Goal: Check status: Check status

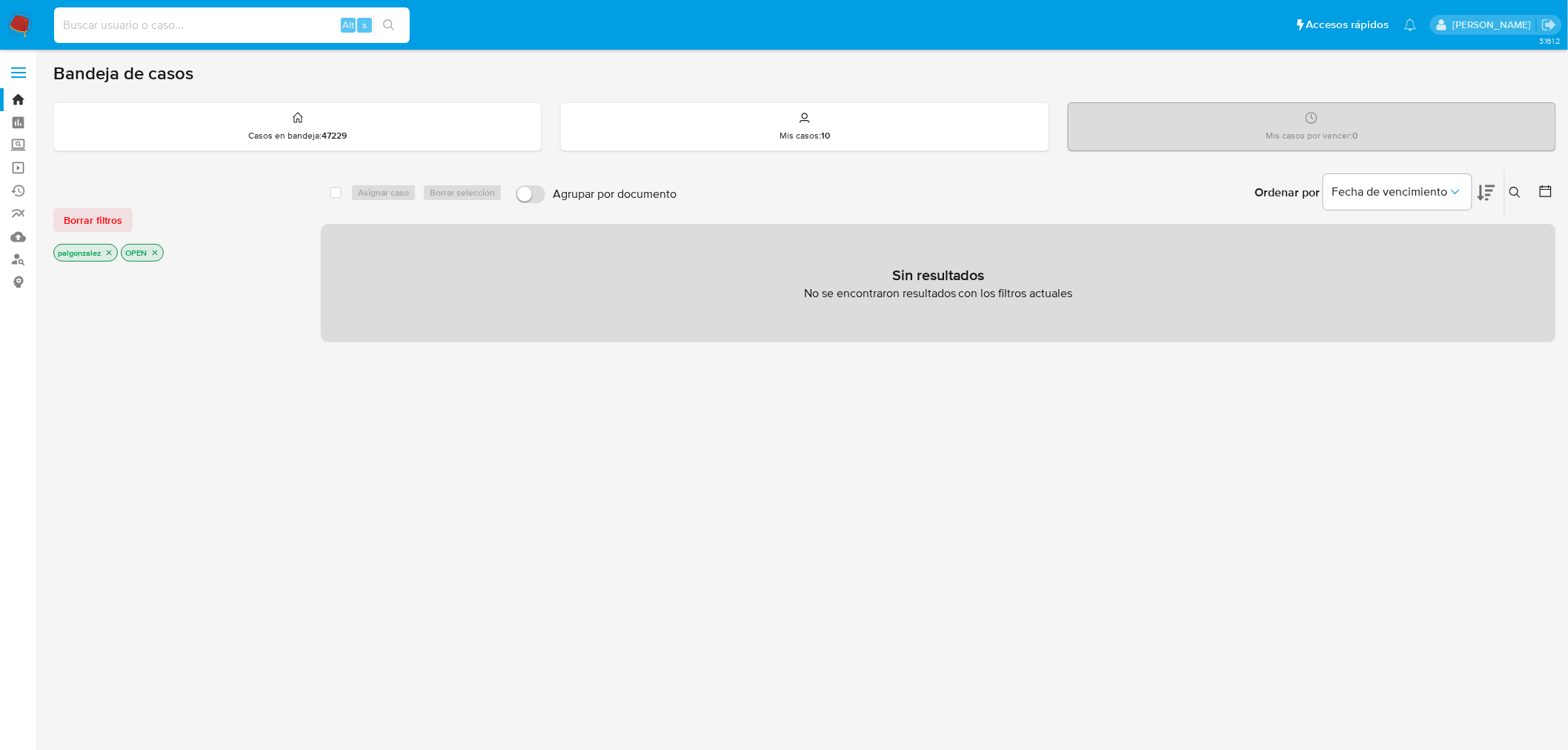
click at [144, 27] on input at bounding box center [232, 25] width 356 height 19
paste input "2716246939"
type input "2716246939"
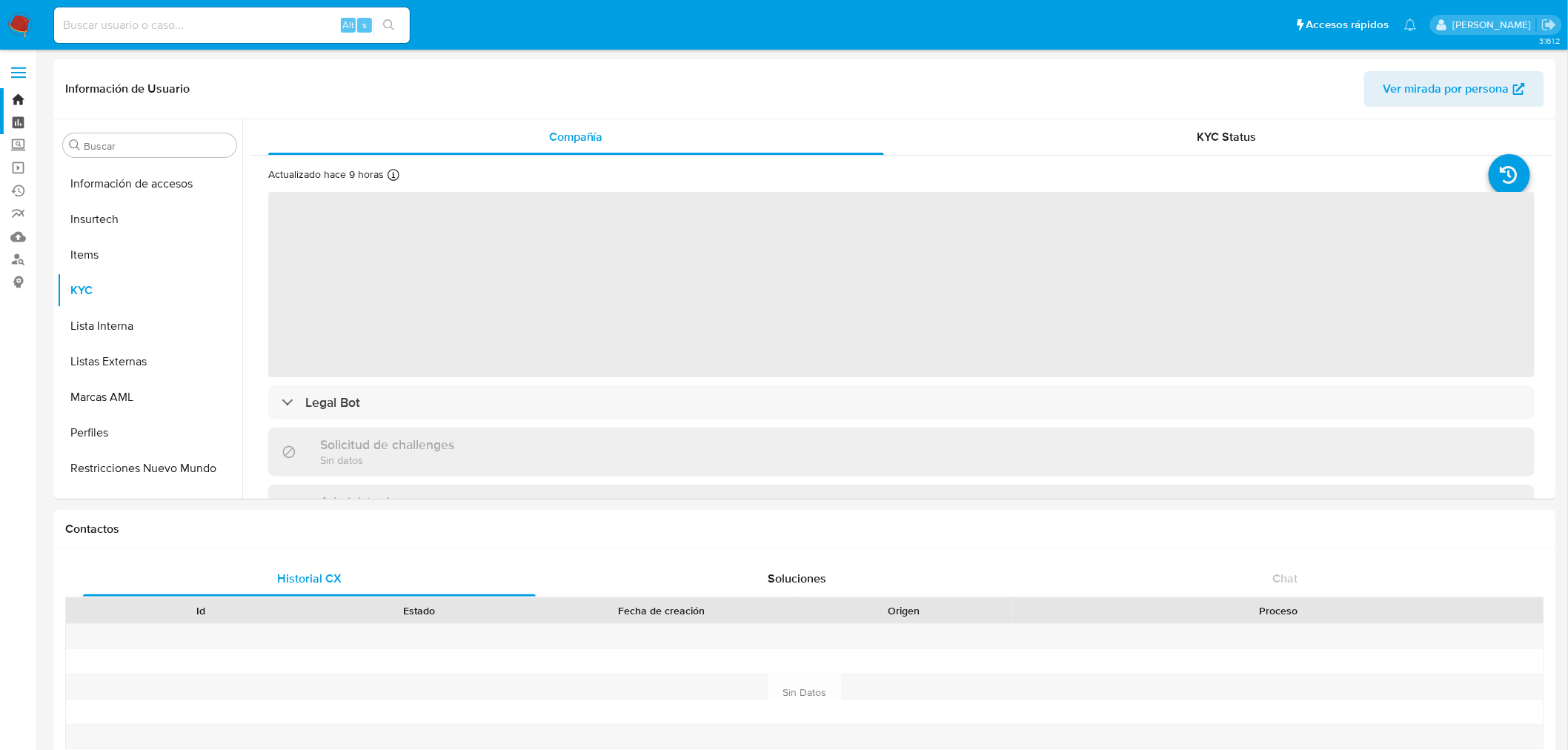
scroll to position [697, 0]
select select "10"
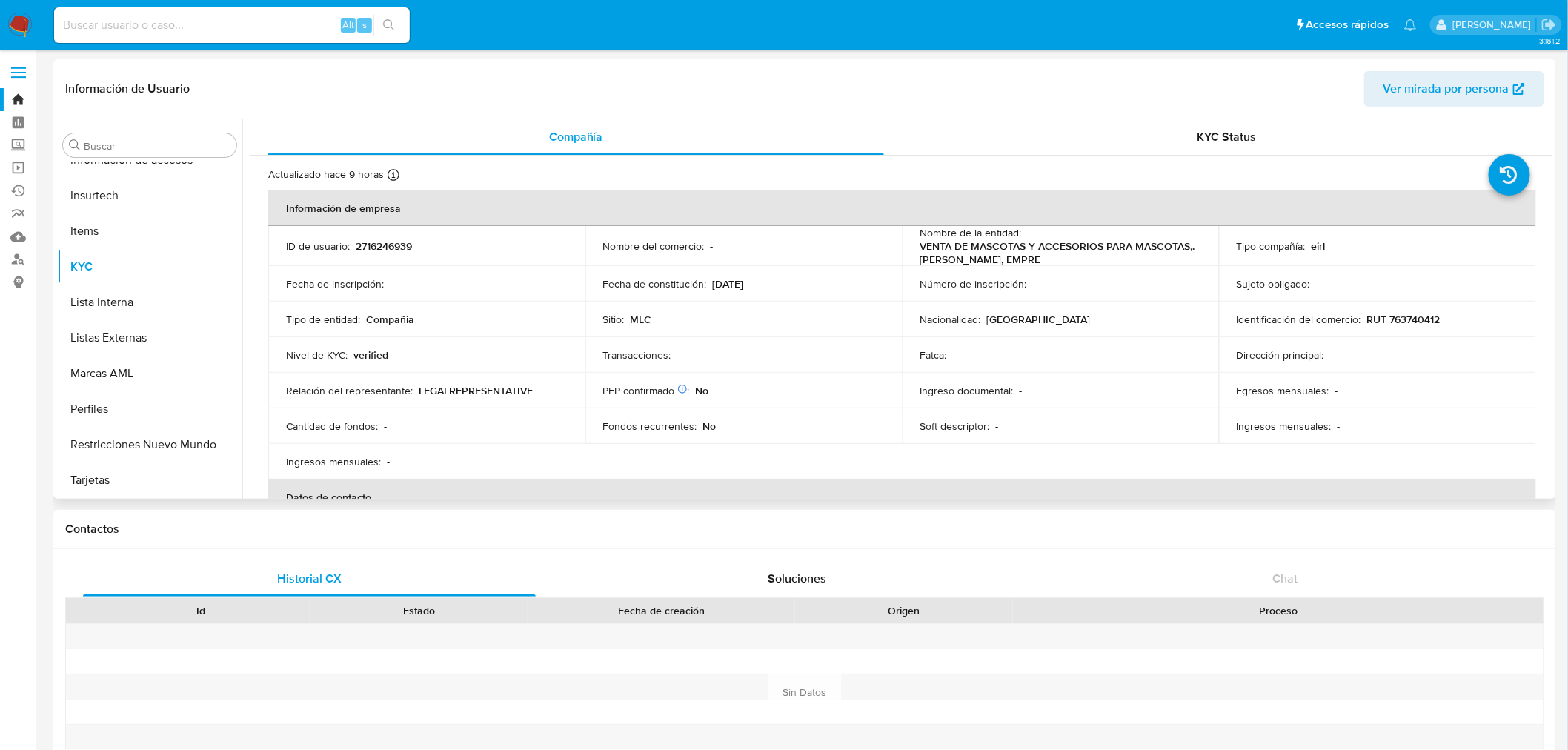
drag, startPoint x: 1043, startPoint y: 261, endPoint x: 915, endPoint y: 244, distance: 129.1
click at [915, 244] on td "Nombre de la entidad : VENTA DE MASCOTAS Y ACCESORIOS PARA MASCOTAS,. [PERSON_N…" at bounding box center [1060, 246] width 317 height 40
copy p "VENTA DE MASCOTAS Y ACCESORIOS PARA MASCOTAS,. [PERSON_NAME], EMPRE"
click at [1230, 134] on span "KYC Status" at bounding box center [1227, 136] width 59 height 17
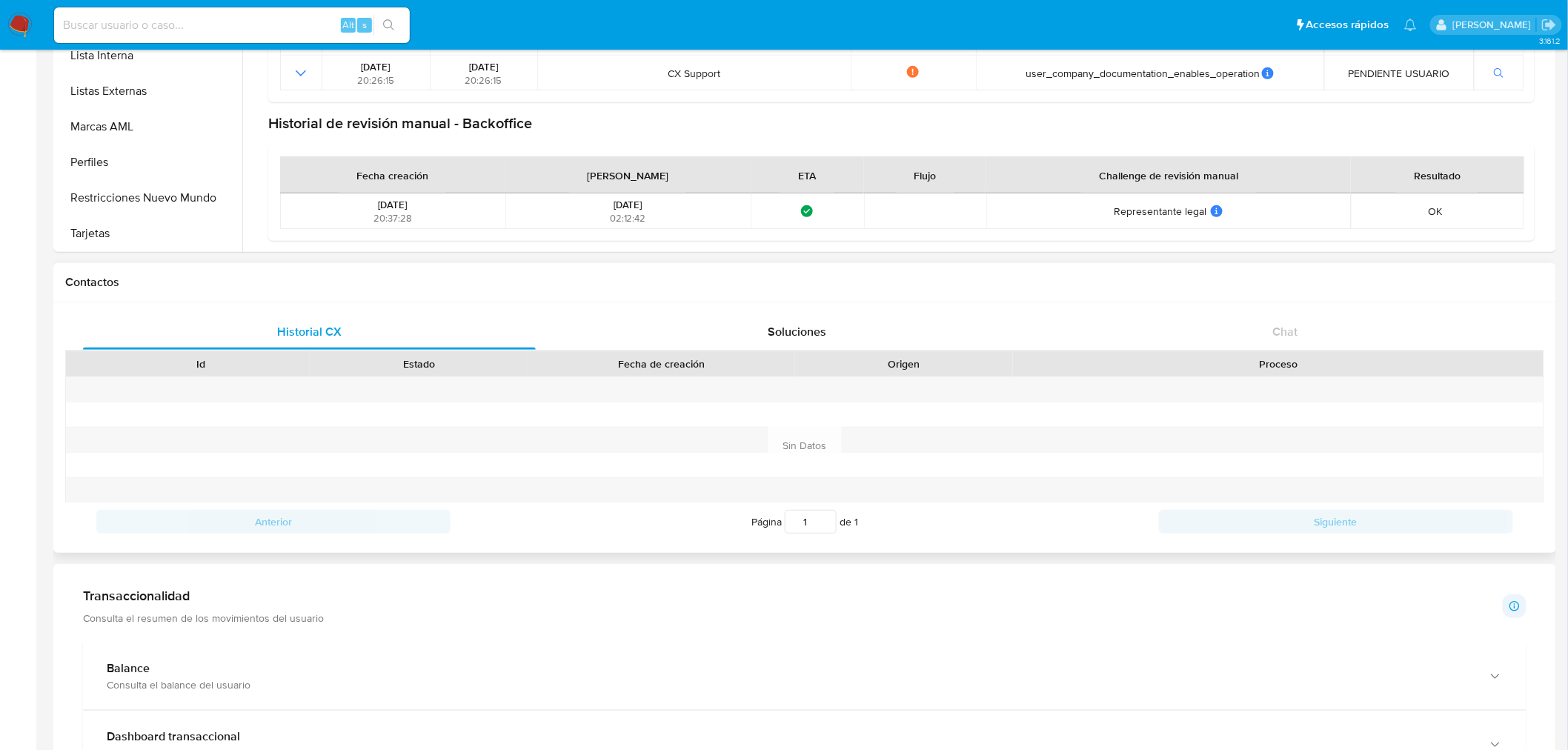
scroll to position [0, 0]
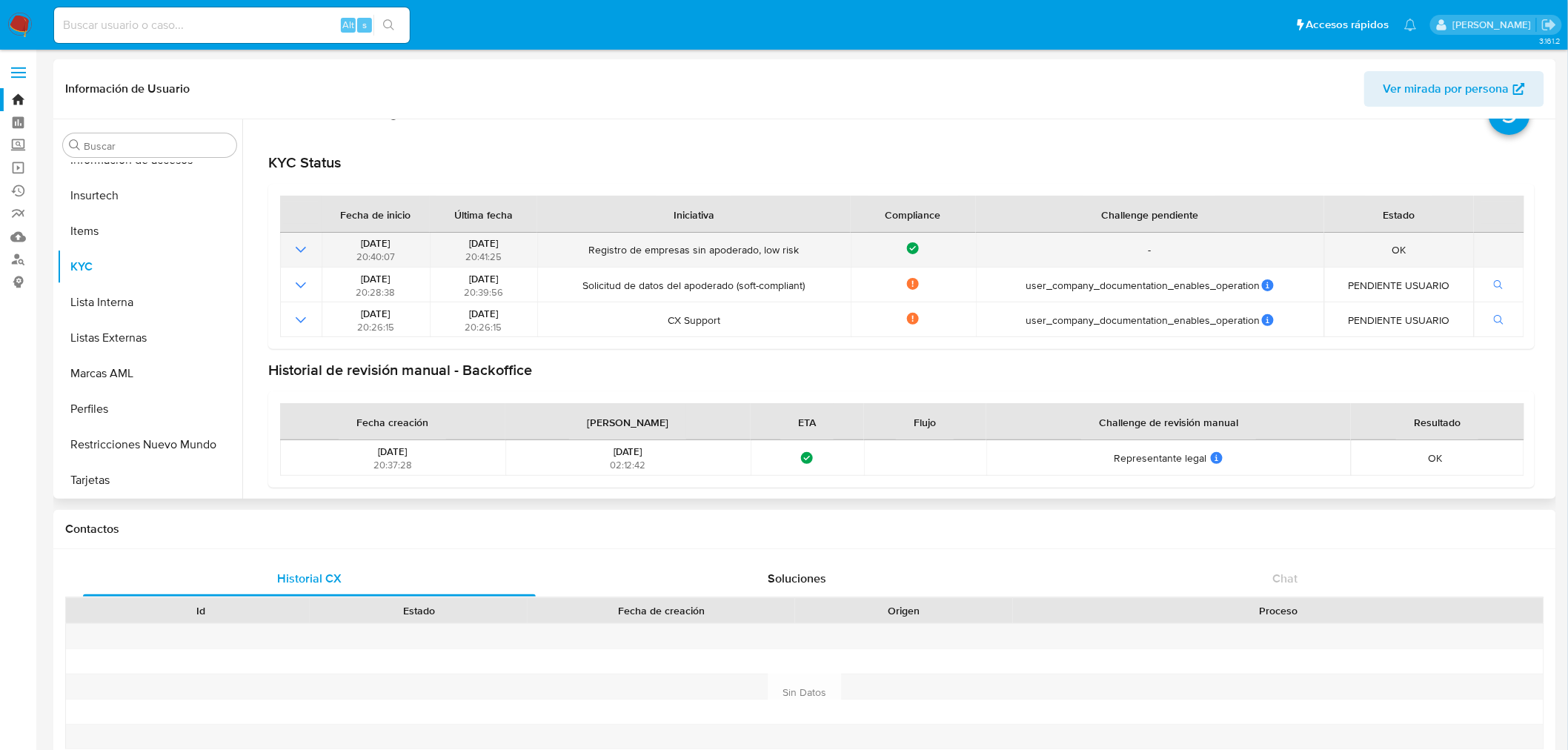
click at [305, 249] on icon "Mostrar operación" at bounding box center [301, 249] width 11 height 6
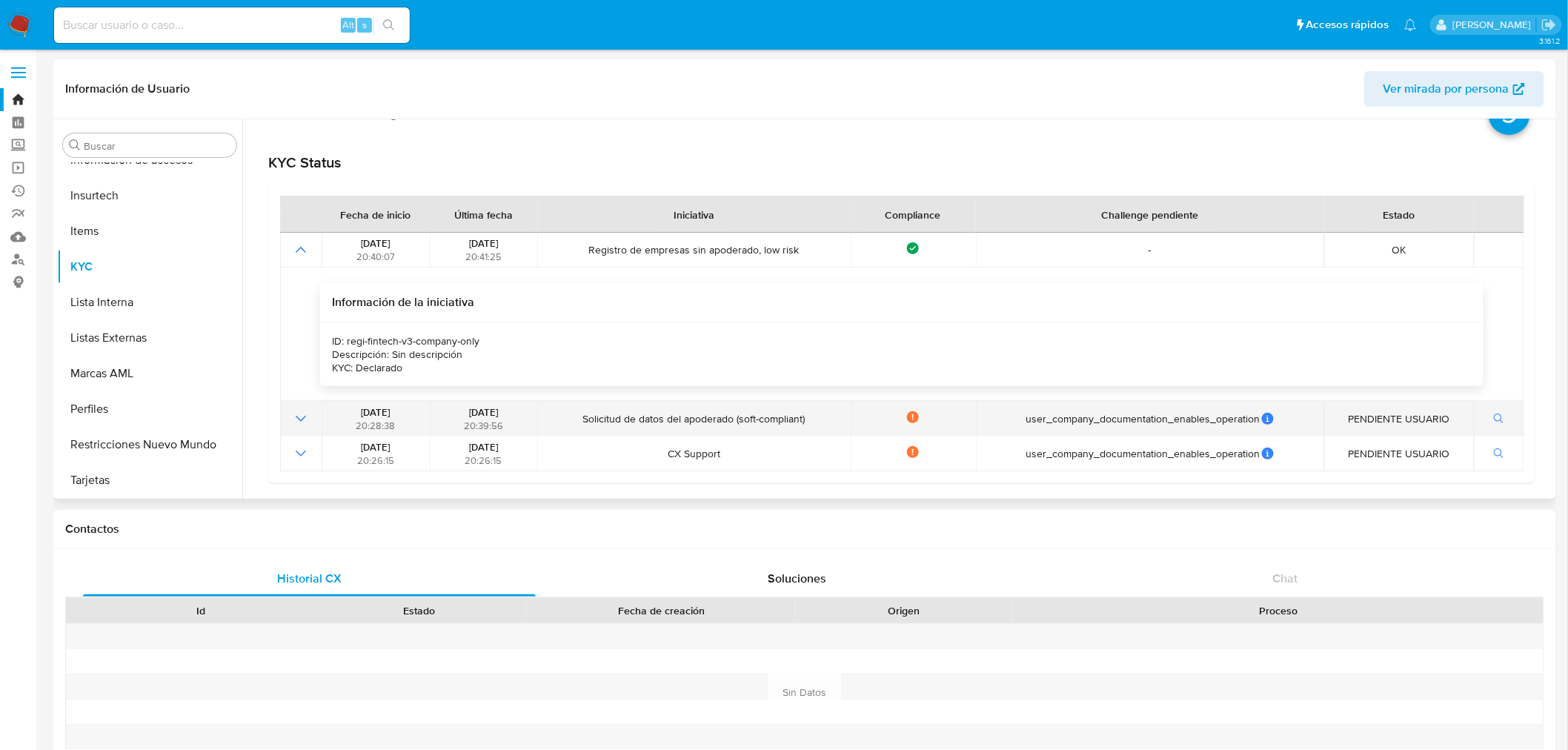
click at [305, 414] on icon "Mostrar operación" at bounding box center [301, 419] width 18 height 18
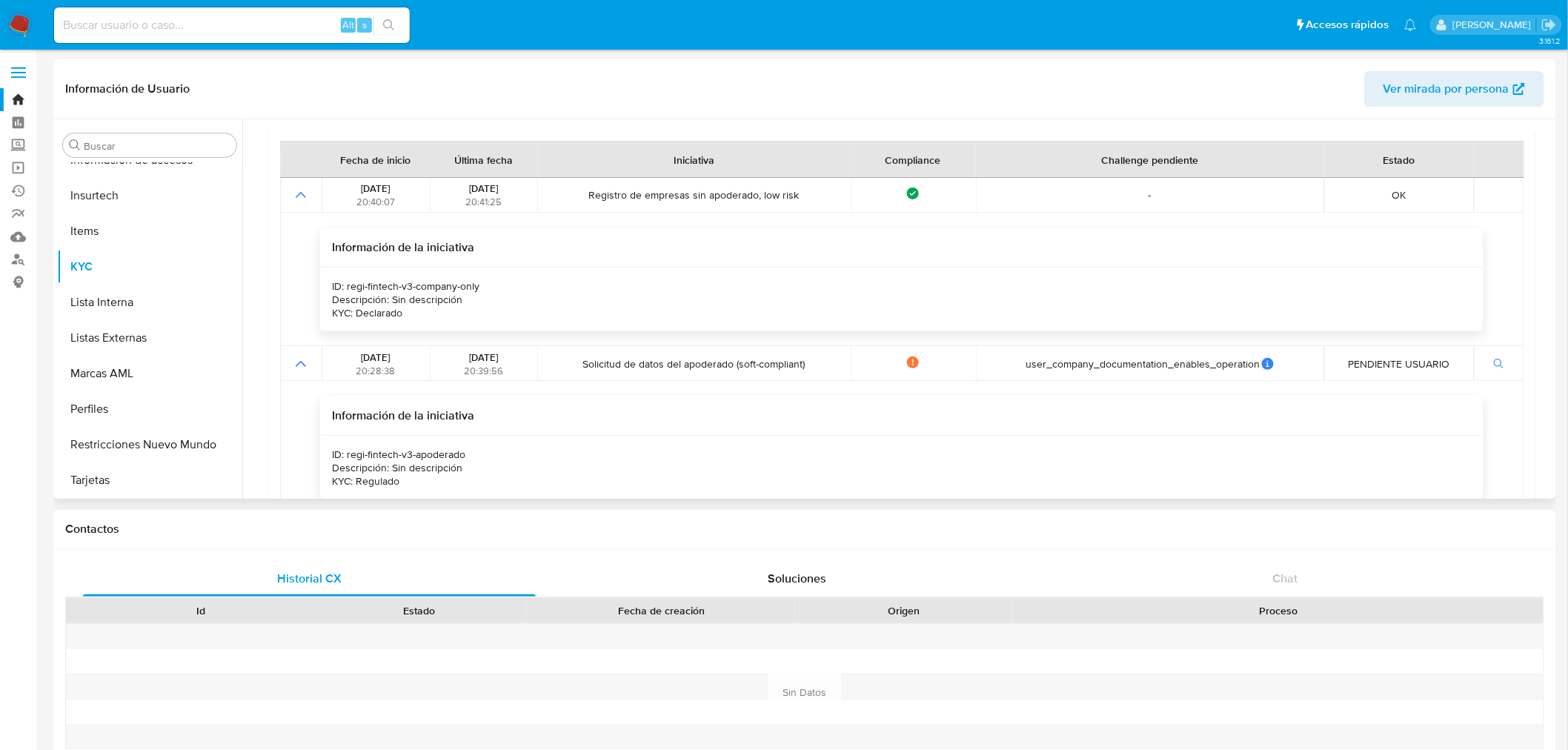
scroll to position [143, 0]
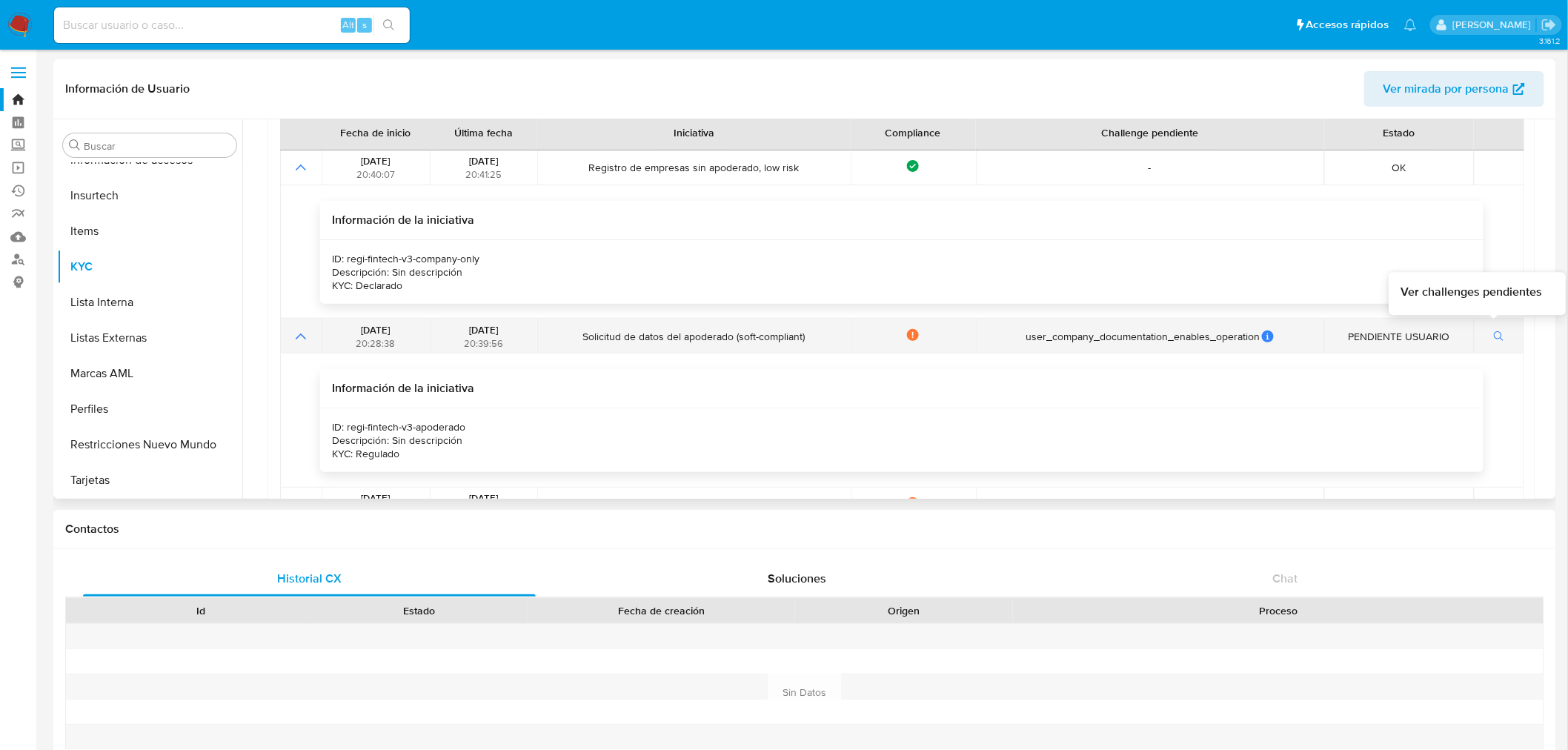
click at [1486, 335] on button "button" at bounding box center [1499, 337] width 26 height 18
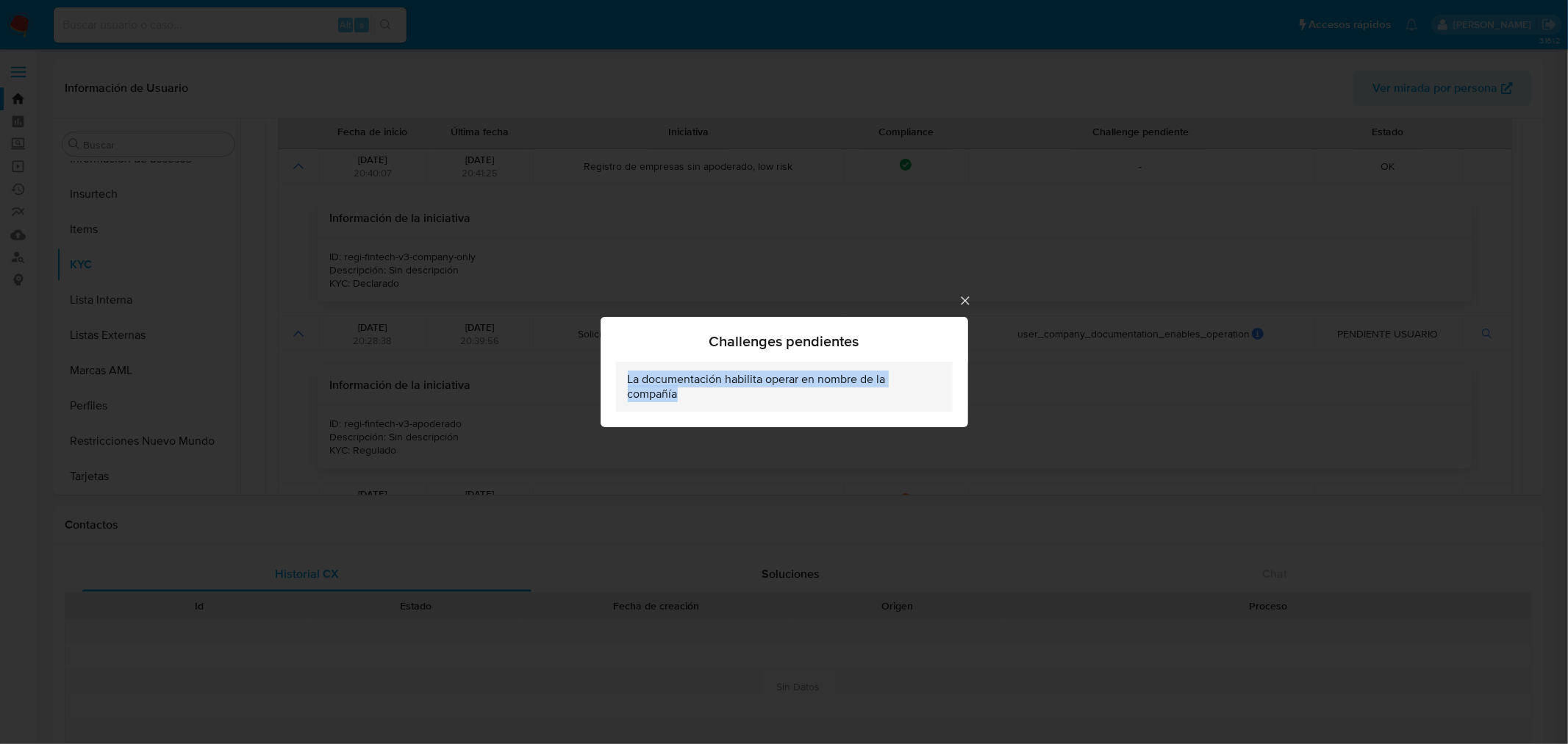
drag, startPoint x: 691, startPoint y: 394, endPoint x: 618, endPoint y: 375, distance: 75.4
click at [618, 375] on li "La documentación habilita operar en nombre de la compañía" at bounding box center [784, 386] width 337 height 50
click at [964, 297] on icon "Cerrar" at bounding box center [965, 301] width 15 height 15
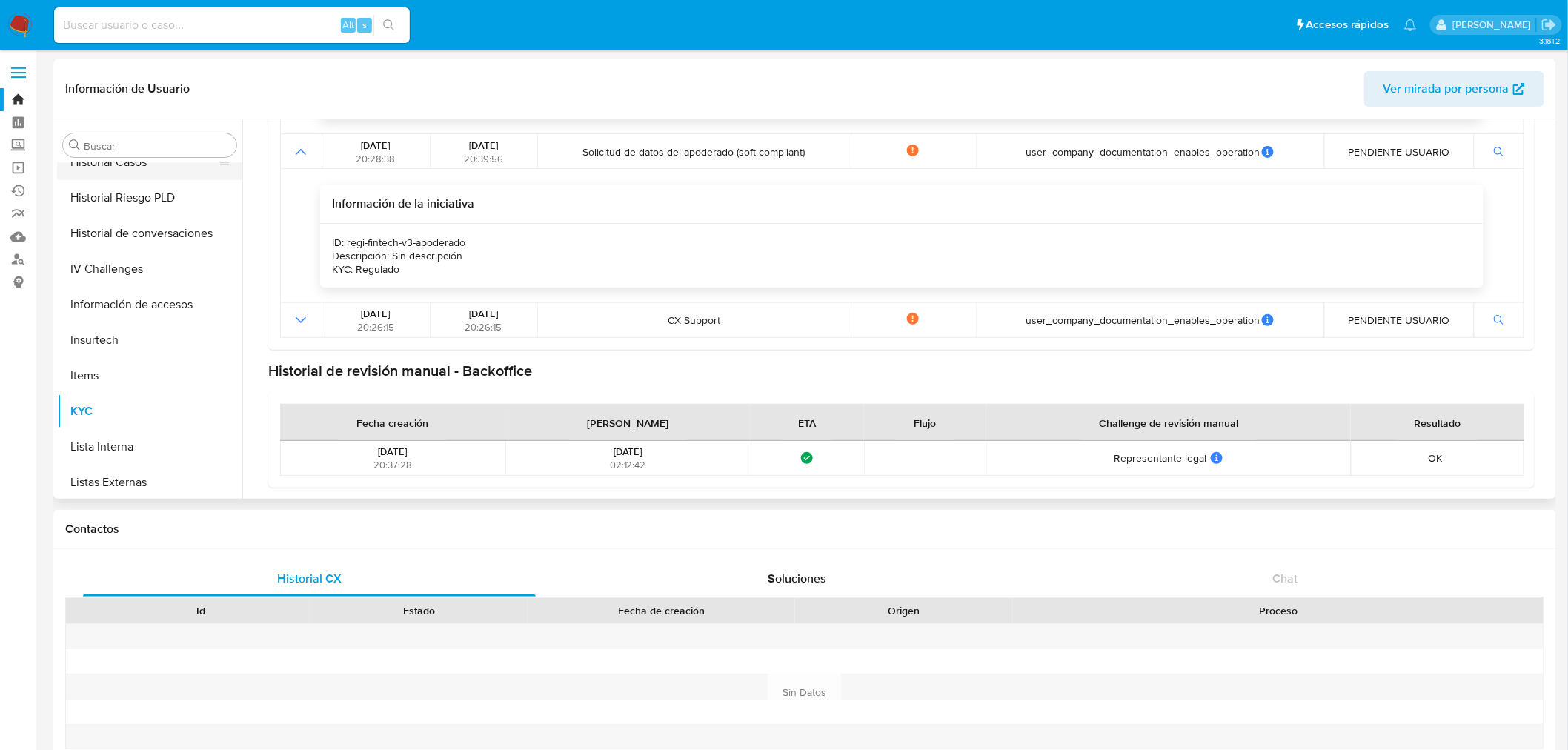
scroll to position [367, 0]
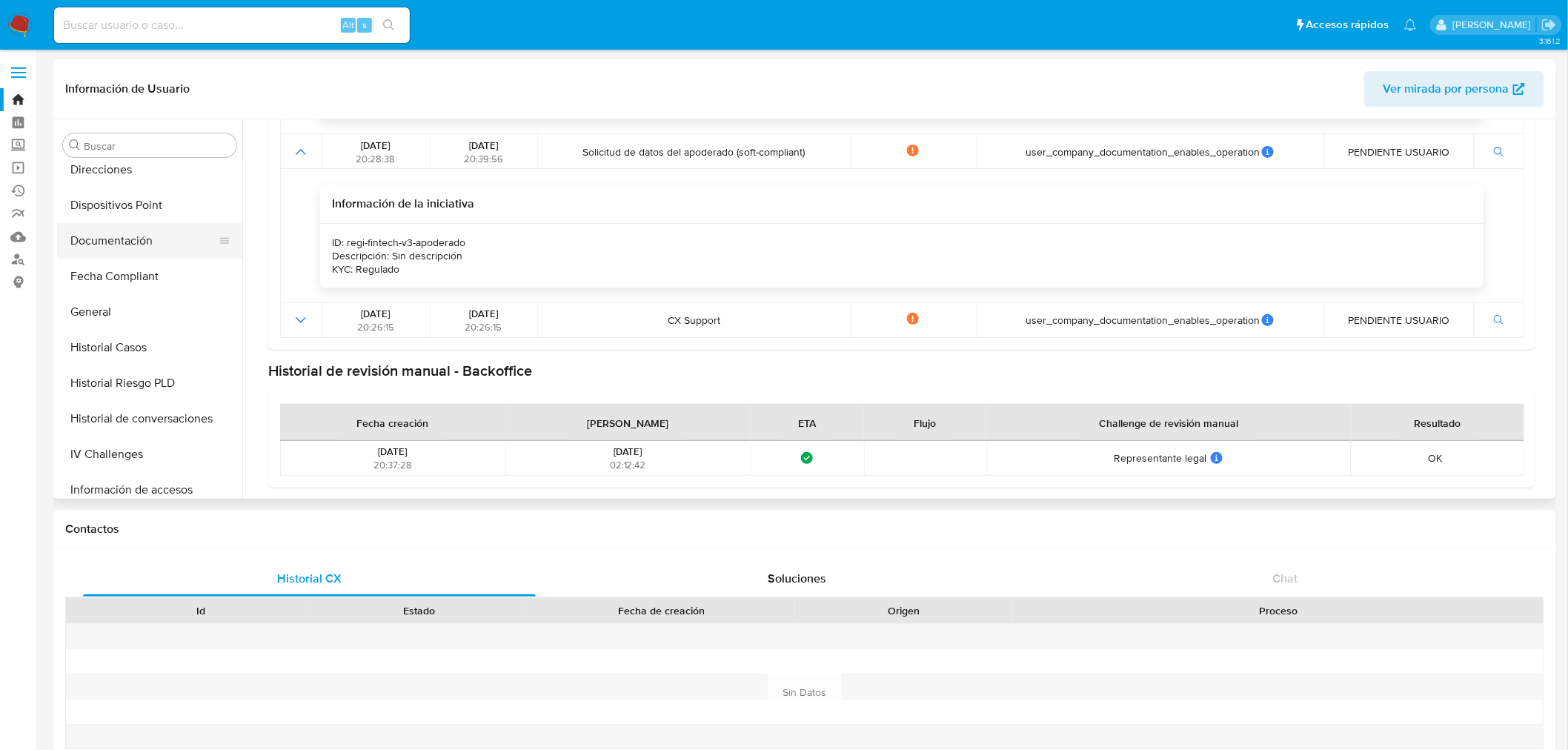
click at [106, 240] on button "Documentación" at bounding box center [144, 240] width 173 height 36
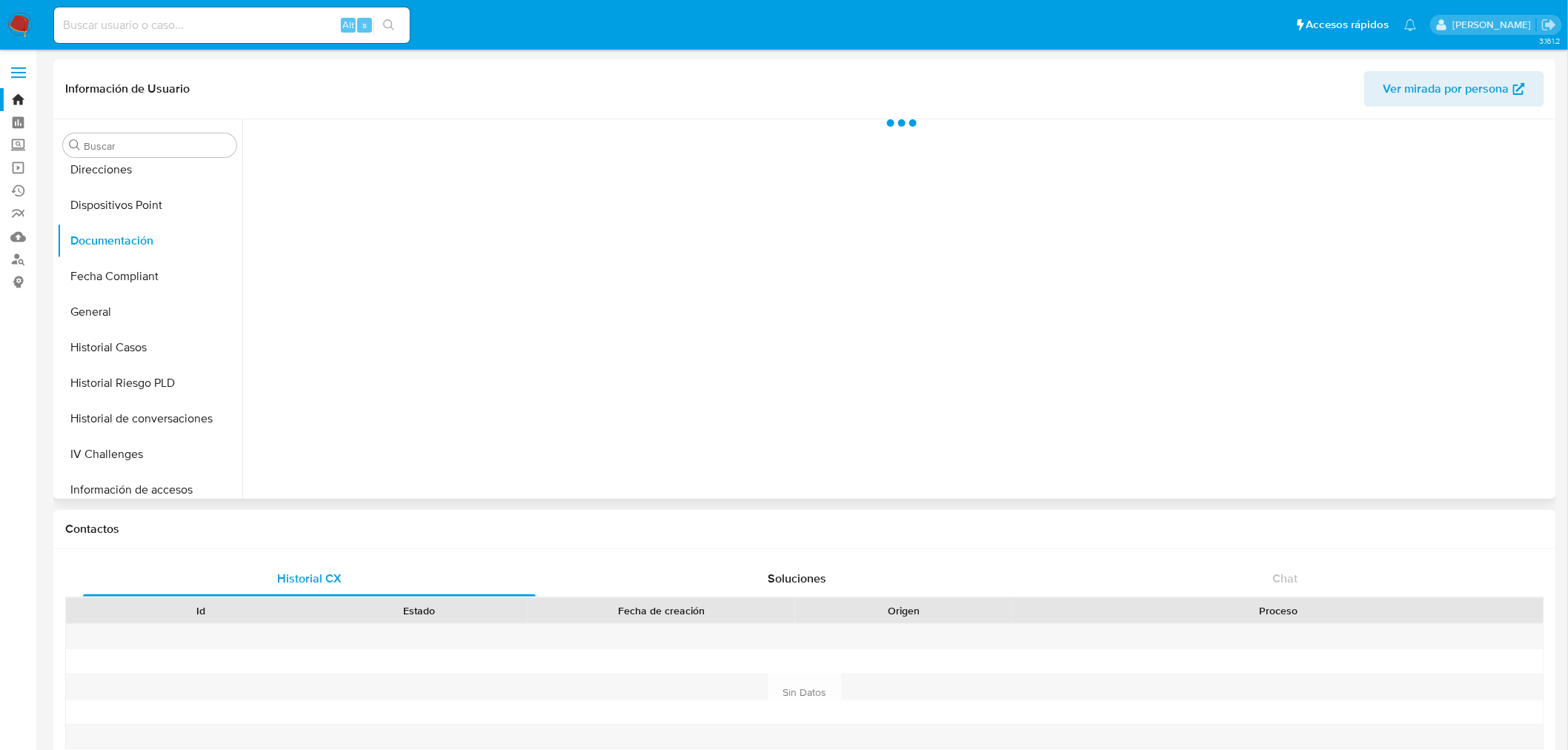
scroll to position [0, 0]
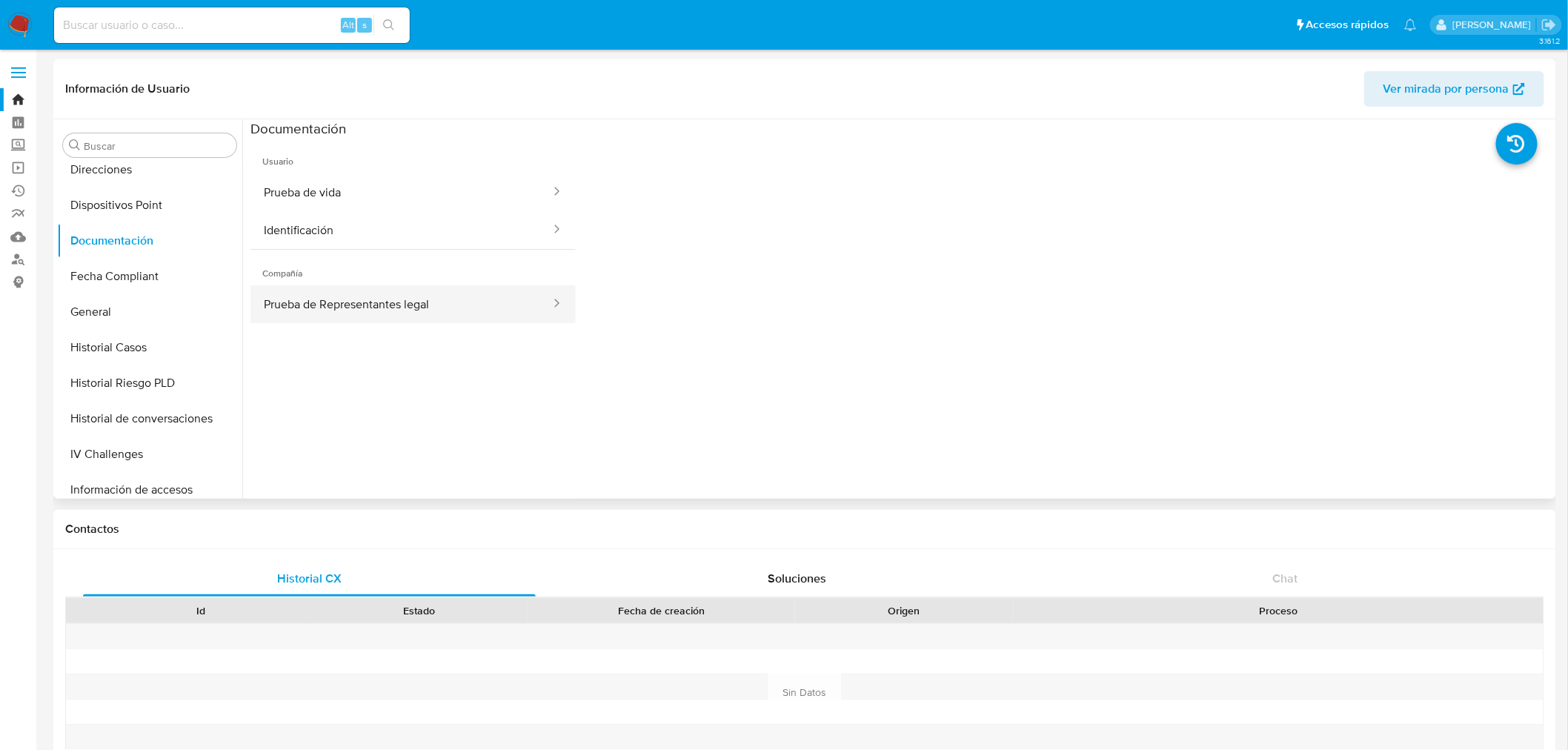
click at [365, 301] on button "Prueba de Representantes legal" at bounding box center [400, 304] width 301 height 38
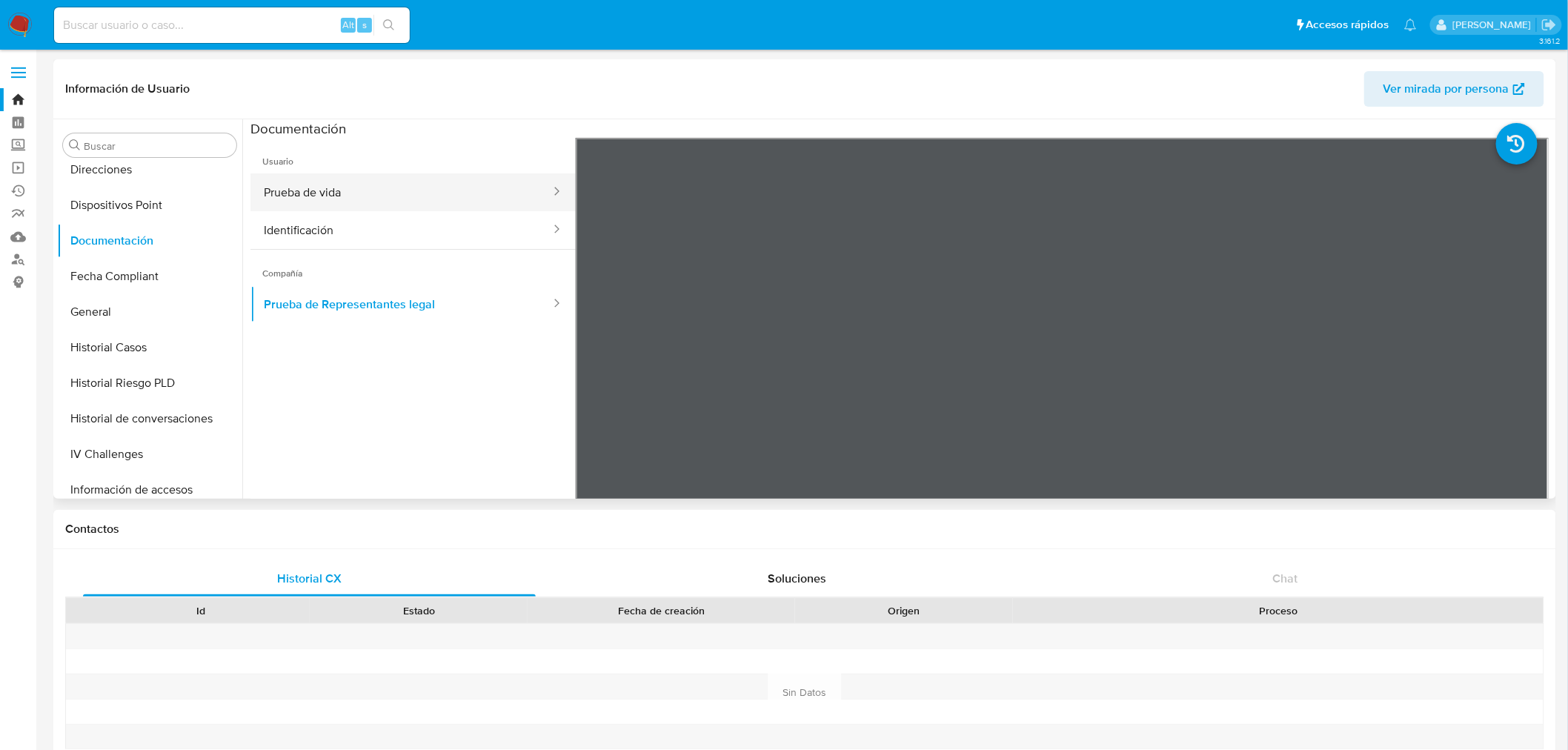
click at [343, 196] on button "Prueba de vida" at bounding box center [400, 192] width 301 height 38
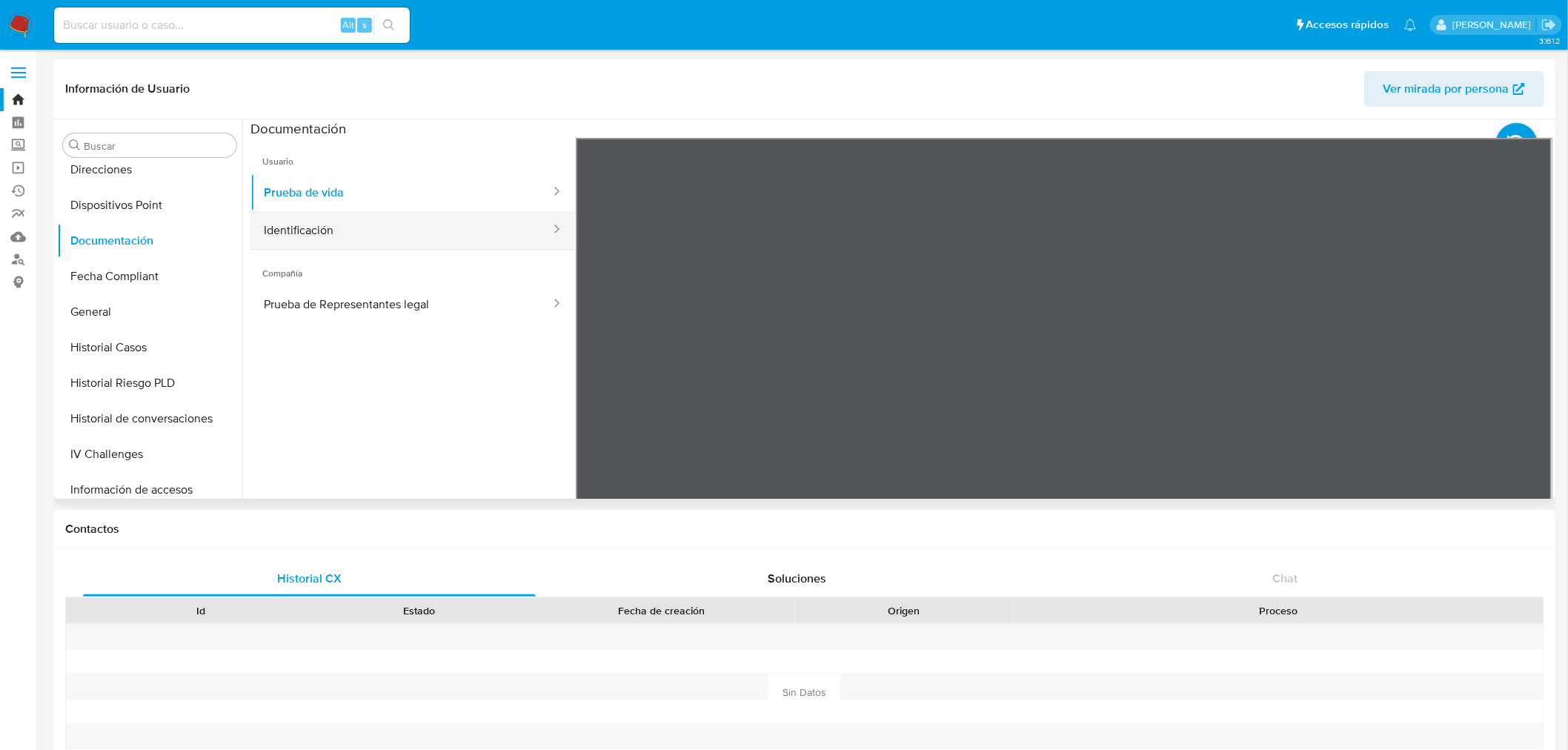
click at [306, 235] on button "Identificación" at bounding box center [400, 230] width 301 height 38
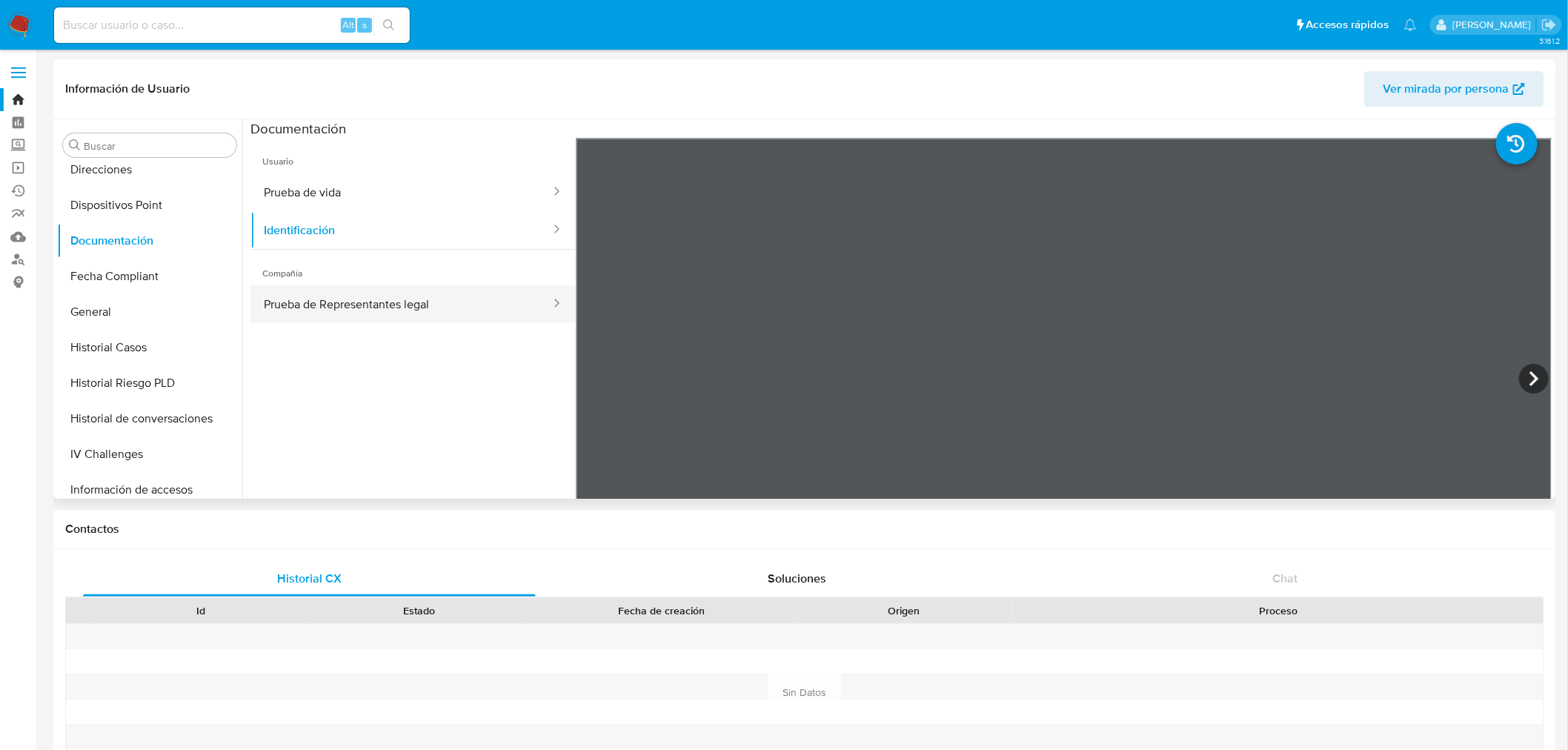
click at [367, 300] on button "Prueba de Representantes legal" at bounding box center [400, 304] width 301 height 38
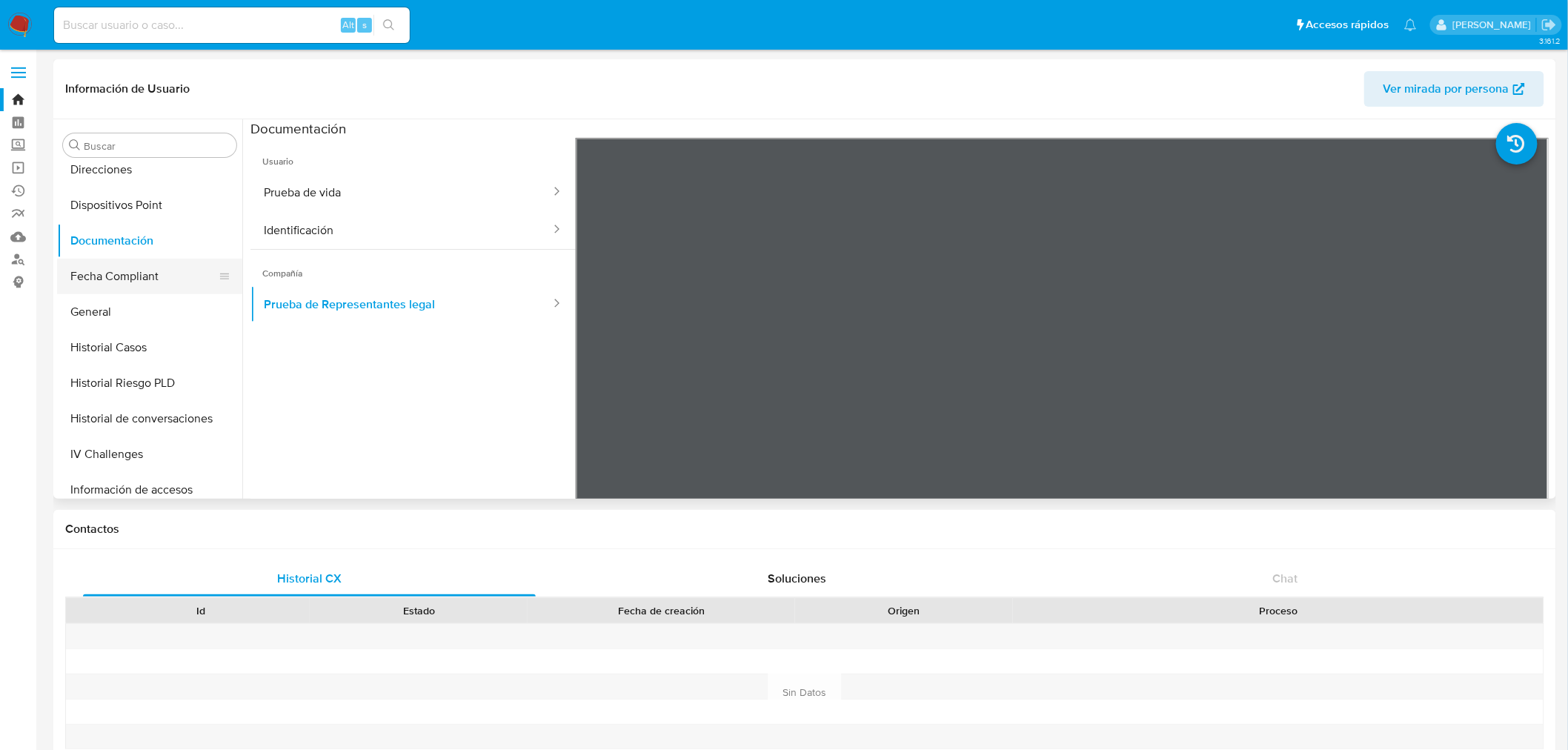
click at [131, 273] on button "Fecha Compliant" at bounding box center [144, 276] width 173 height 36
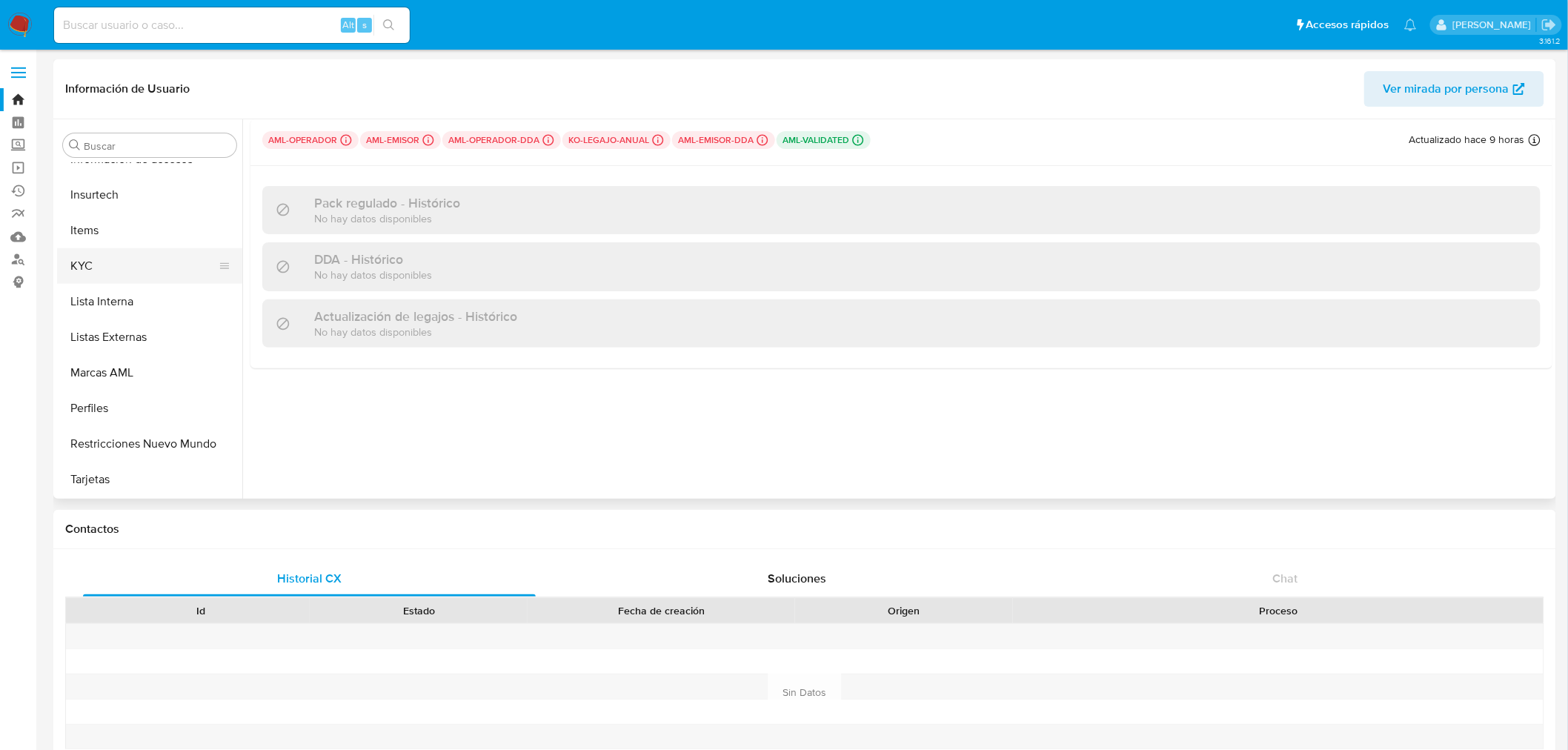
click at [92, 261] on button "KYC" at bounding box center [144, 266] width 173 height 36
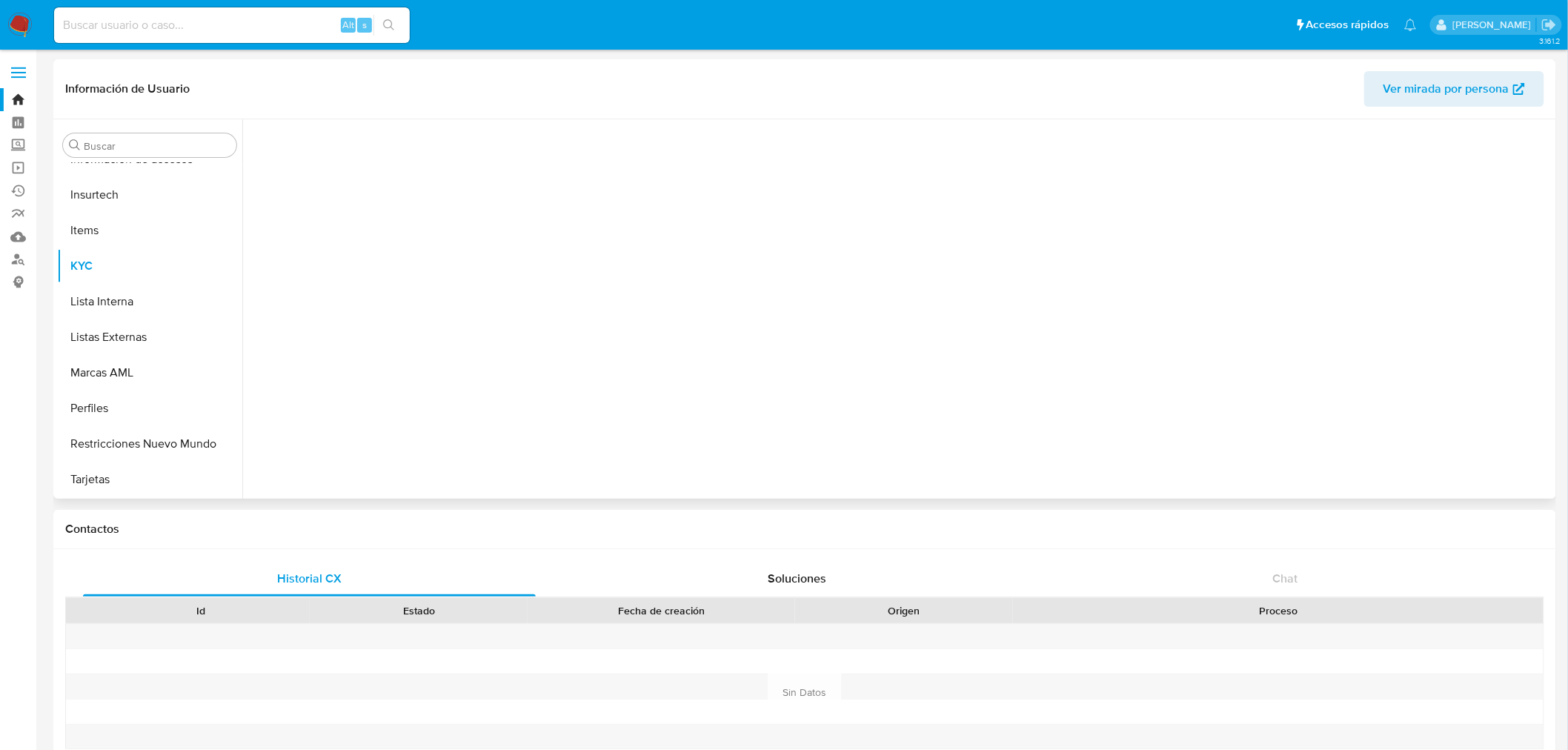
scroll to position [697, 0]
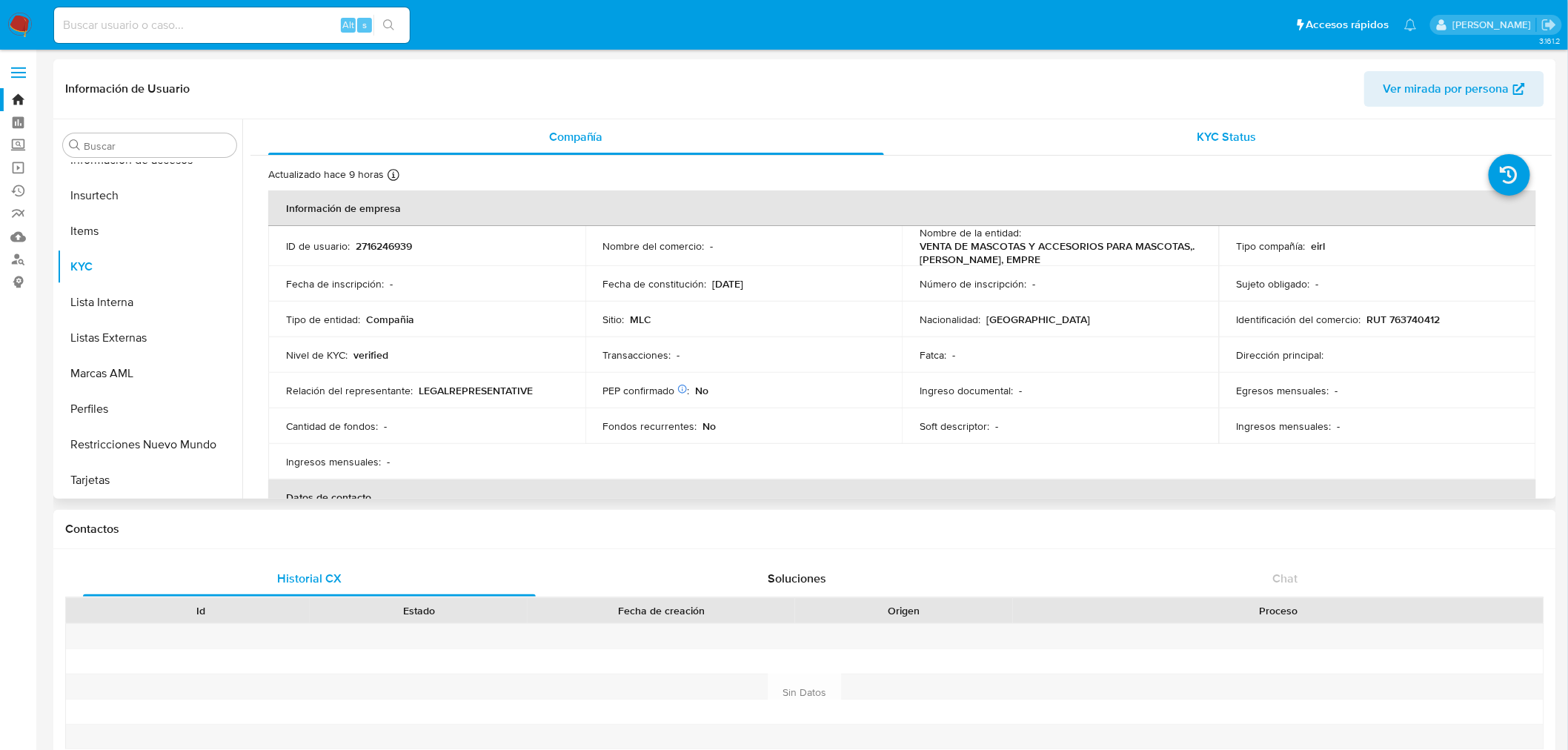
click at [1224, 131] on span "KYC Status" at bounding box center [1227, 136] width 59 height 17
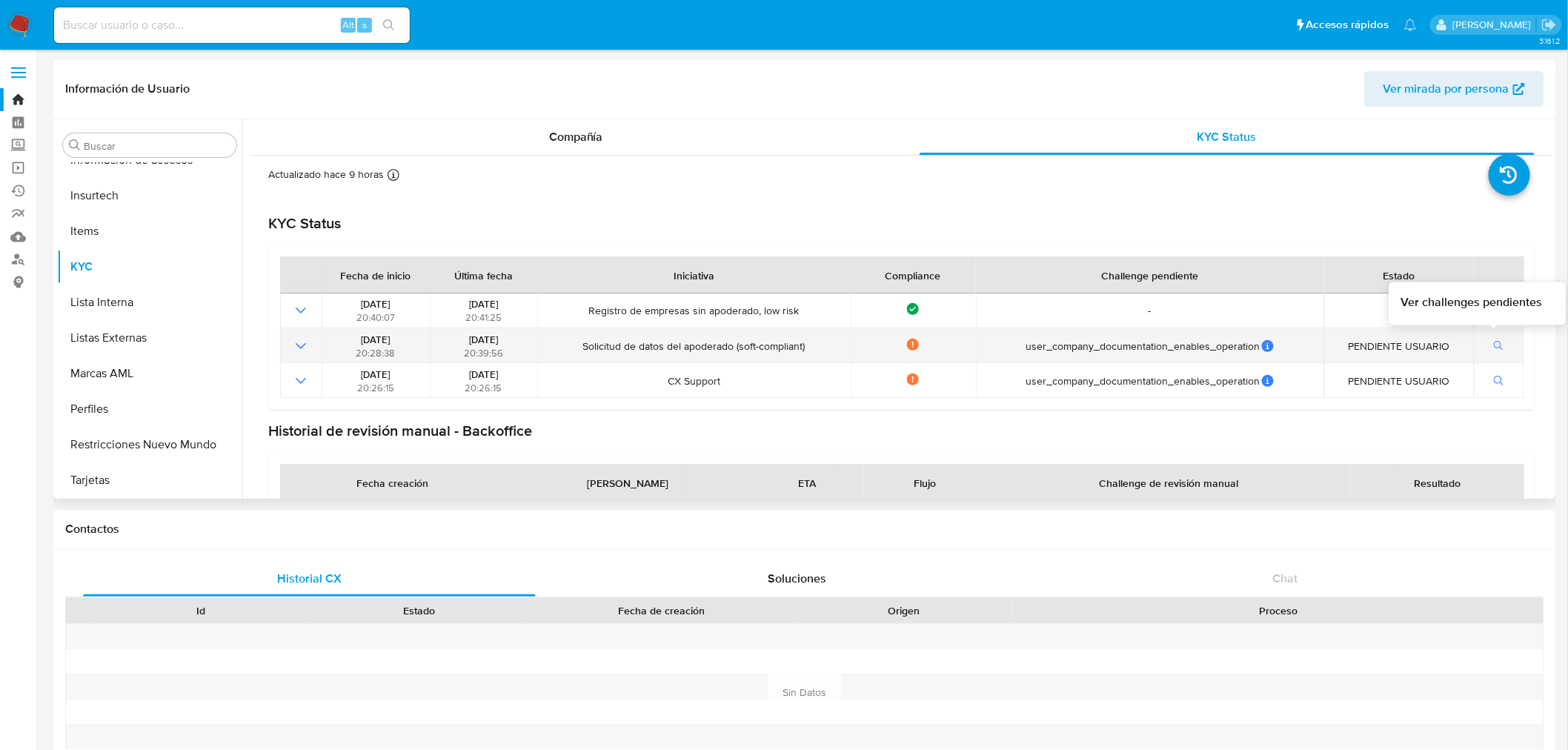
click at [1494, 342] on icon "button" at bounding box center [1499, 346] width 11 height 11
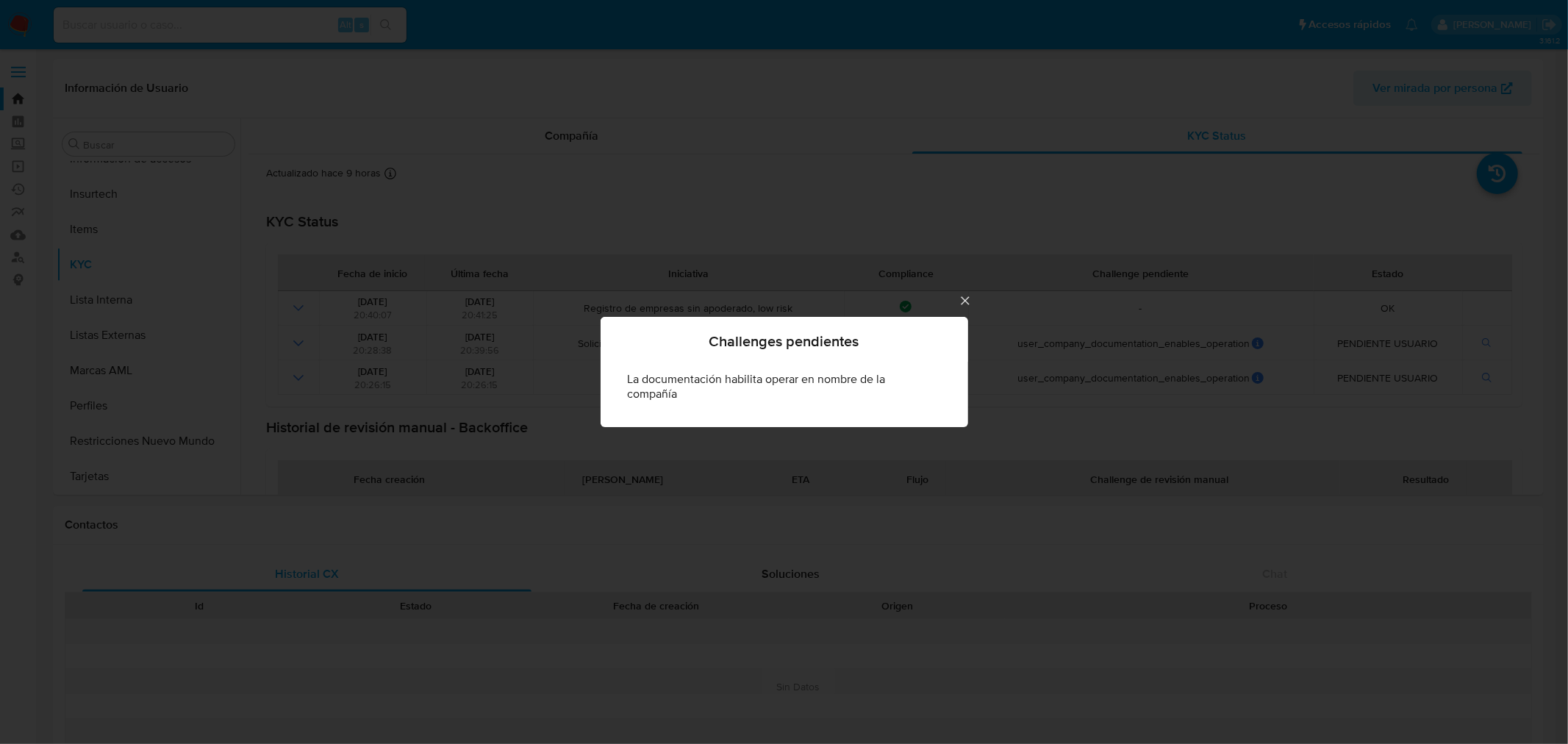
click at [962, 299] on icon "Cerrar" at bounding box center [965, 301] width 15 height 15
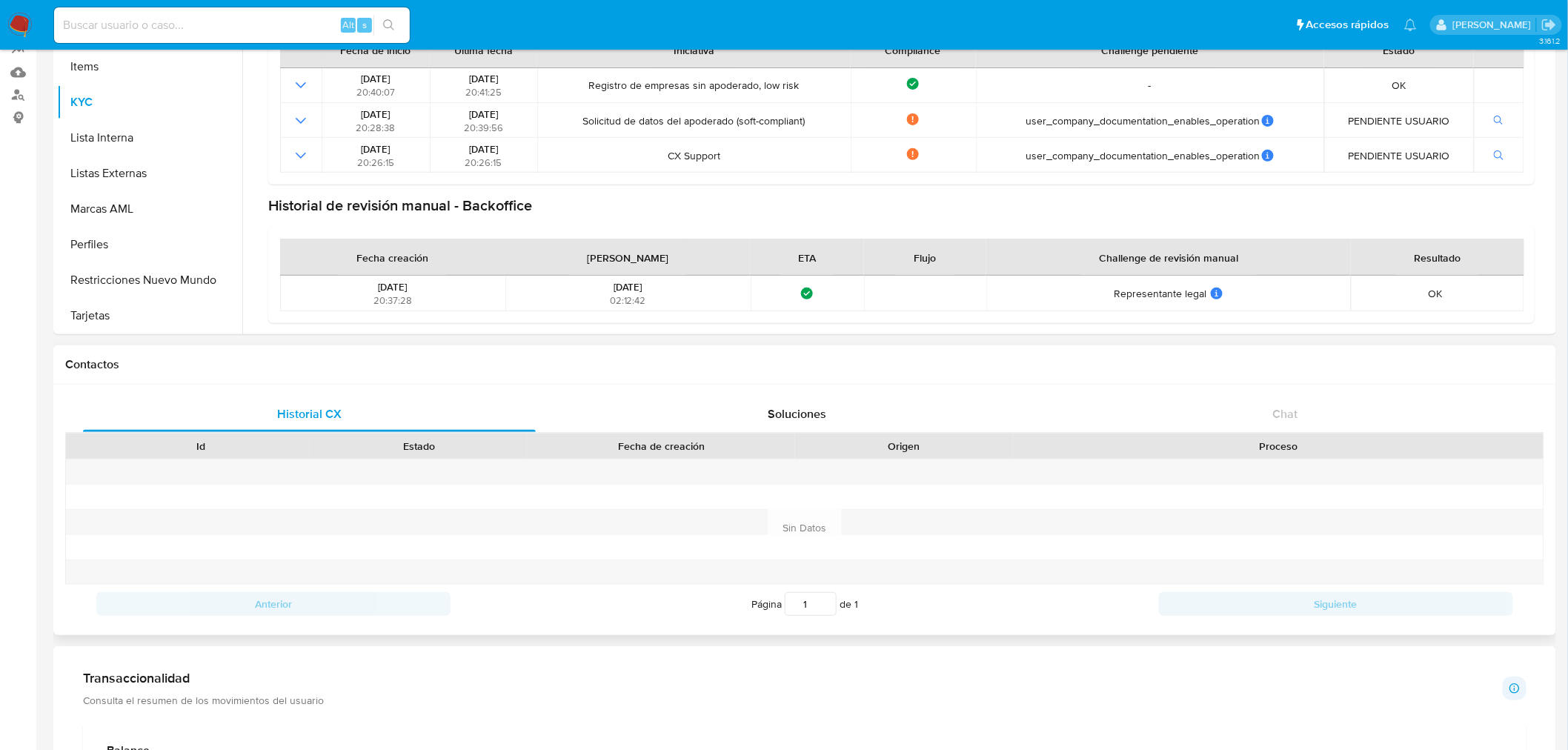
scroll to position [0, 0]
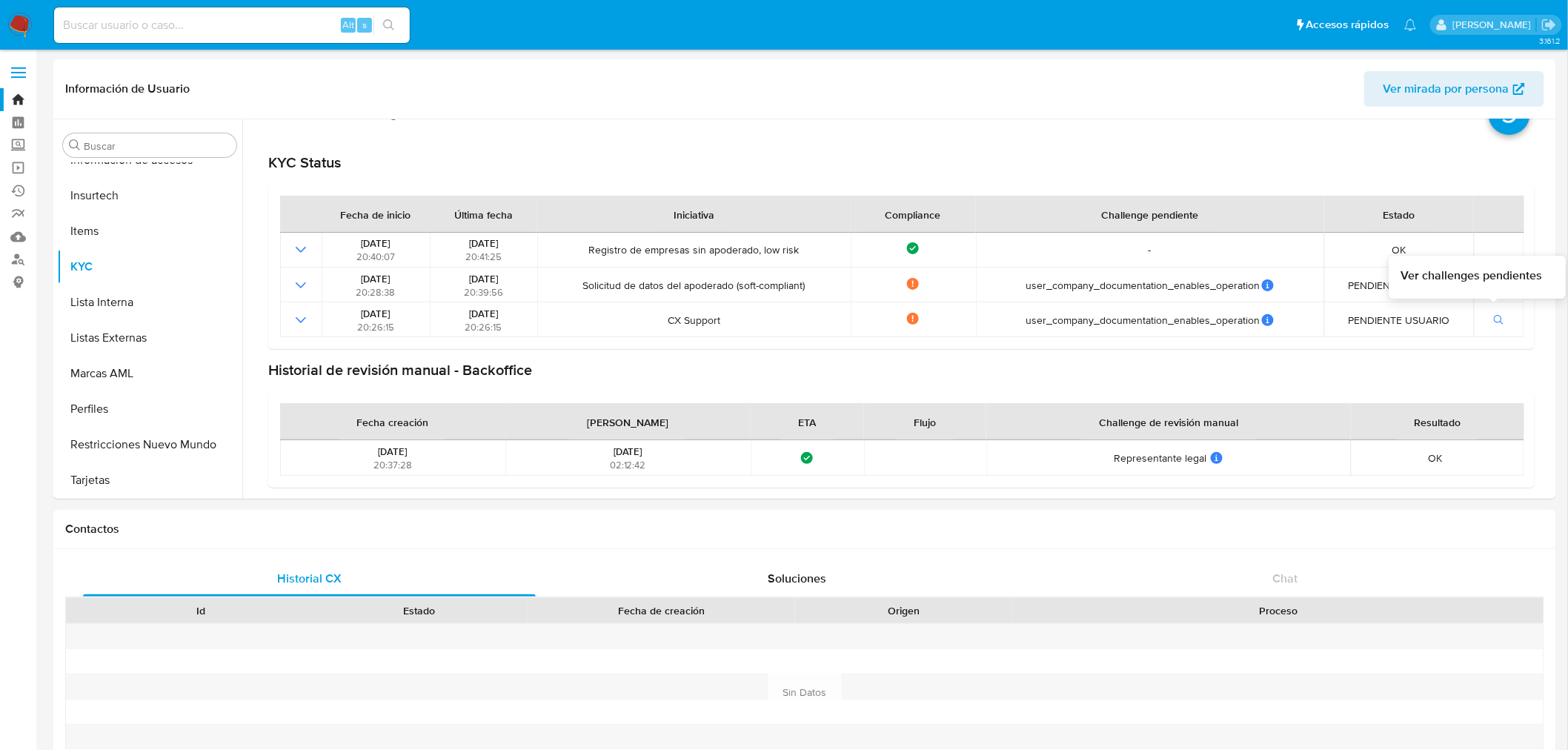
click at [1486, 278] on span "Ver challenges pendientes" at bounding box center [1471, 276] width 141 height 17
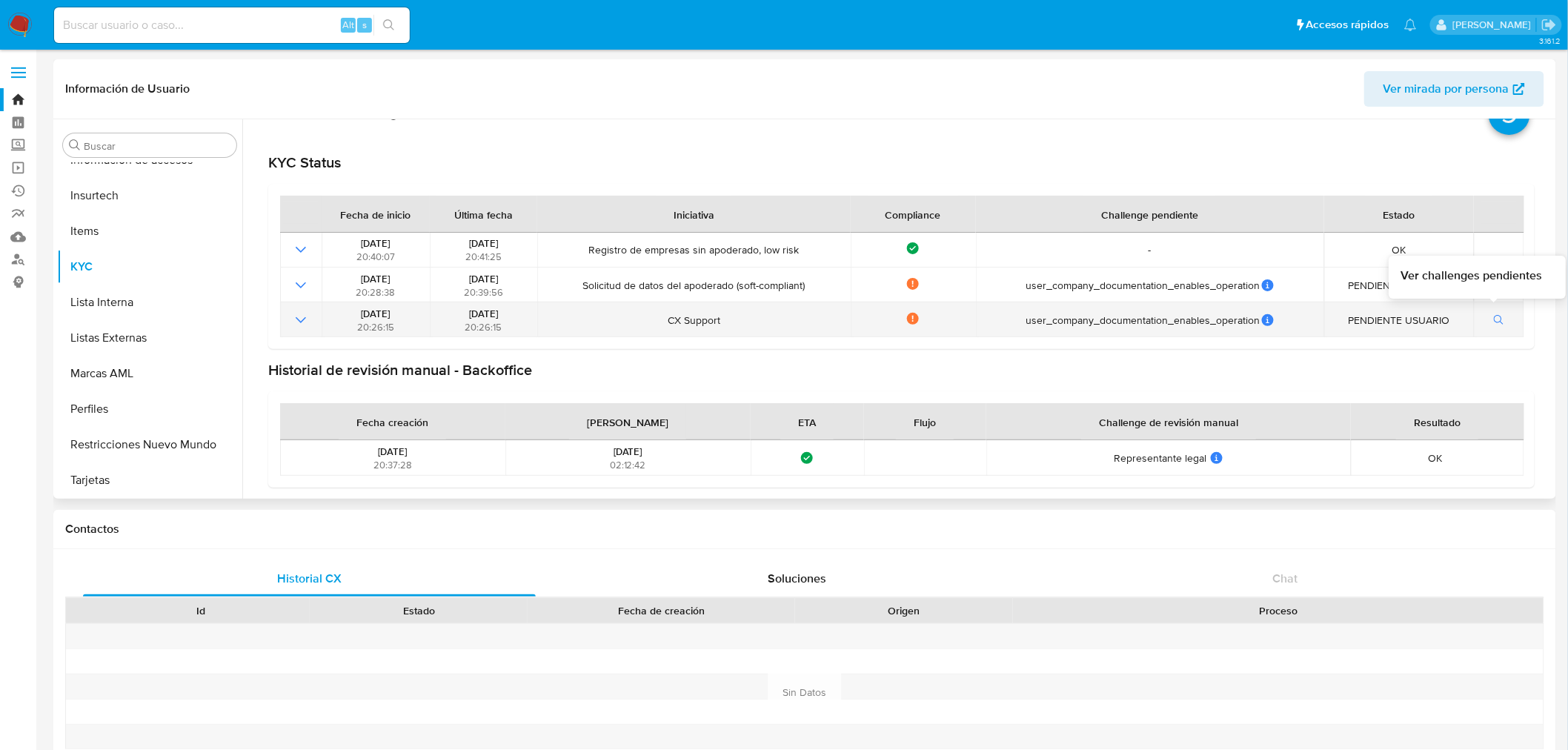
click at [1494, 320] on icon "button" at bounding box center [1499, 320] width 11 height 11
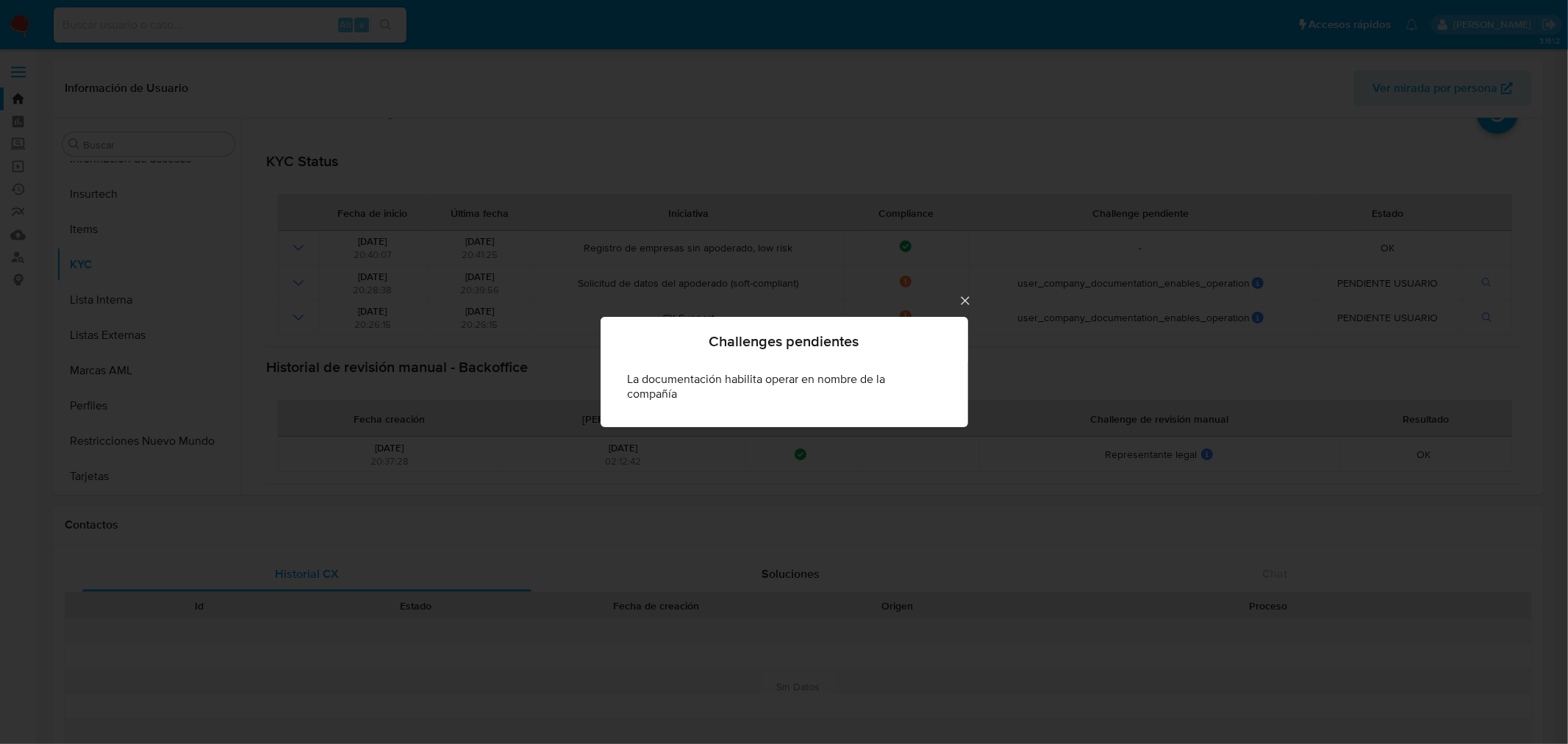
click at [963, 303] on icon "Cerrar" at bounding box center [965, 302] width 8 height 8
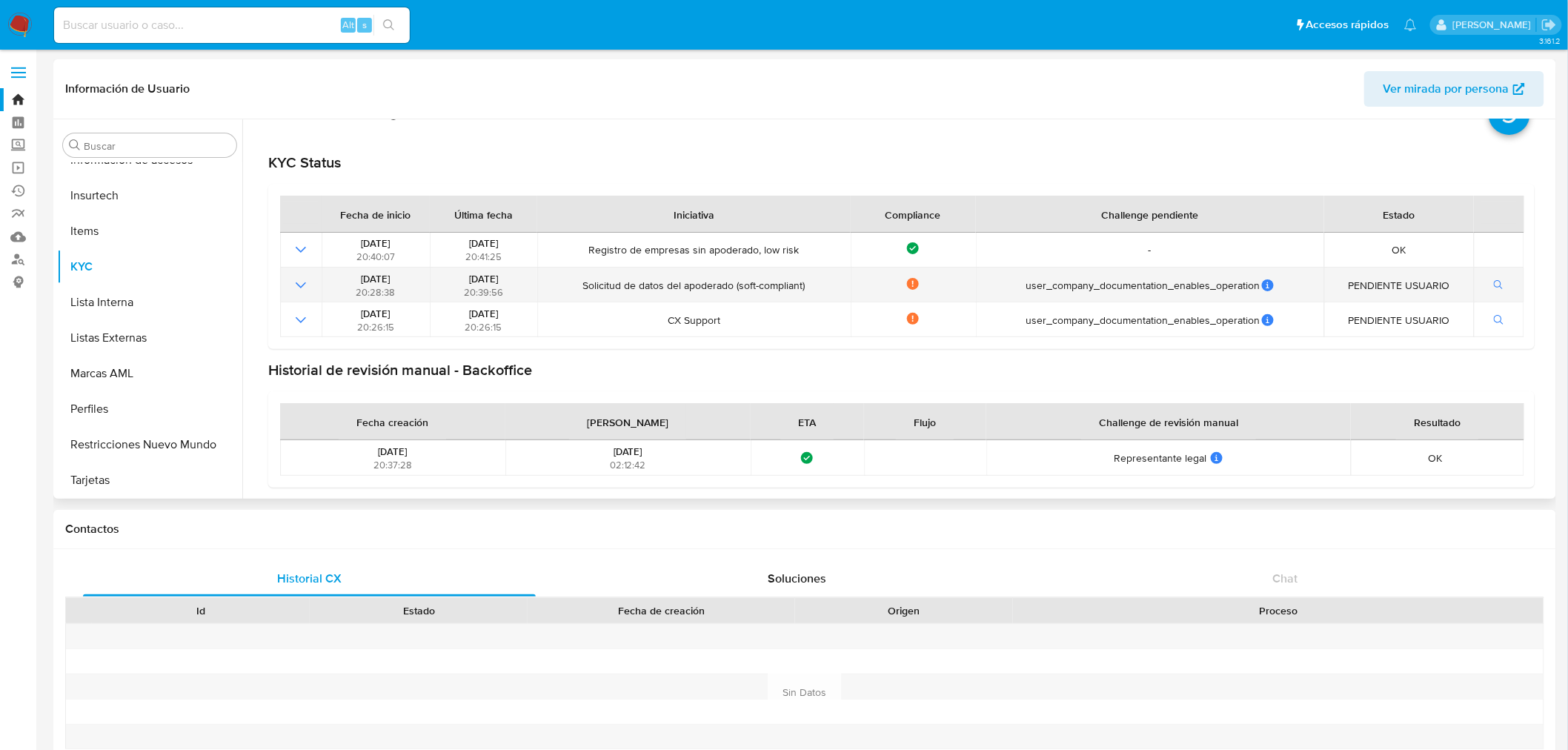
click at [300, 290] on icon "Mostrar operación" at bounding box center [301, 286] width 18 height 18
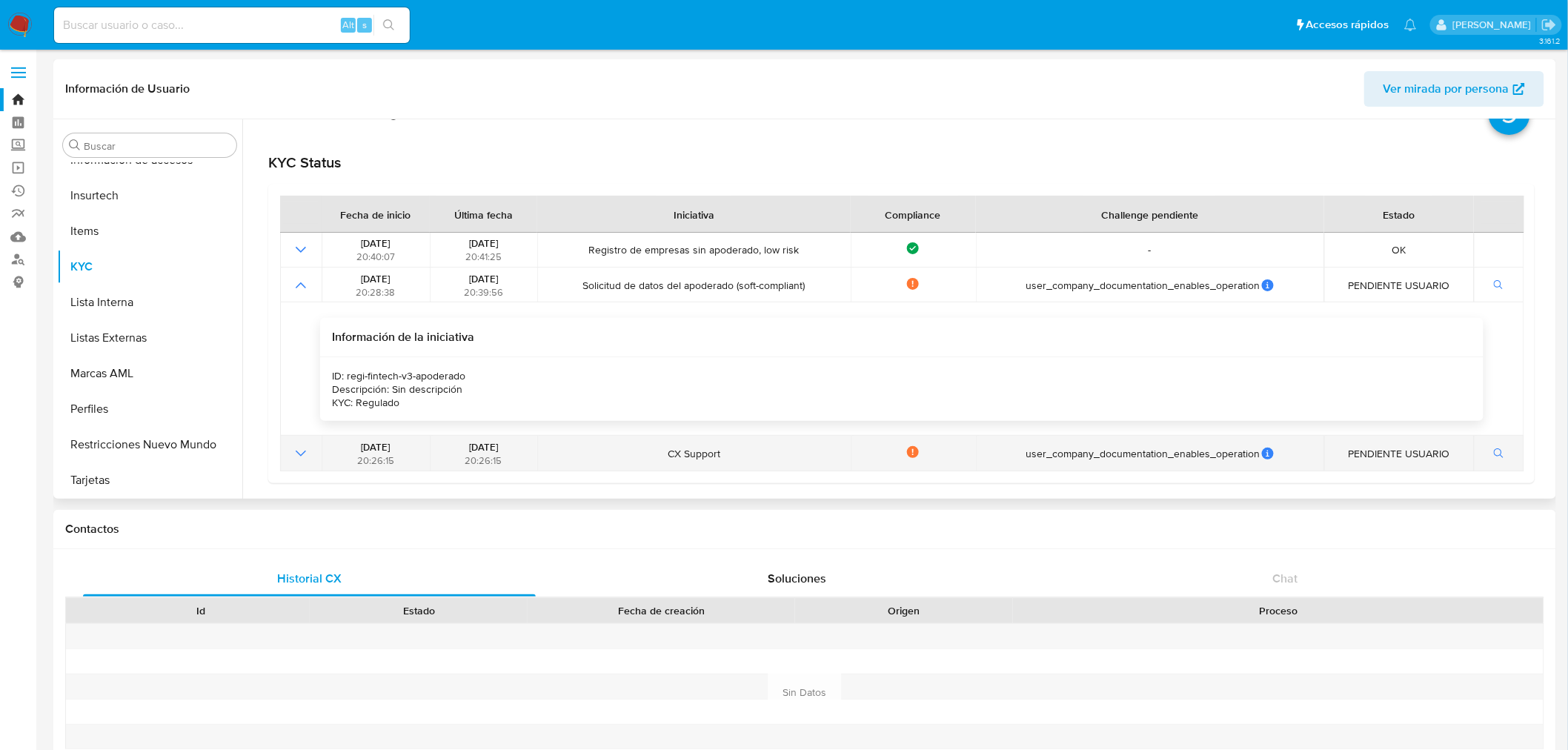
click at [295, 450] on icon "Mostrar operación" at bounding box center [301, 453] width 18 height 18
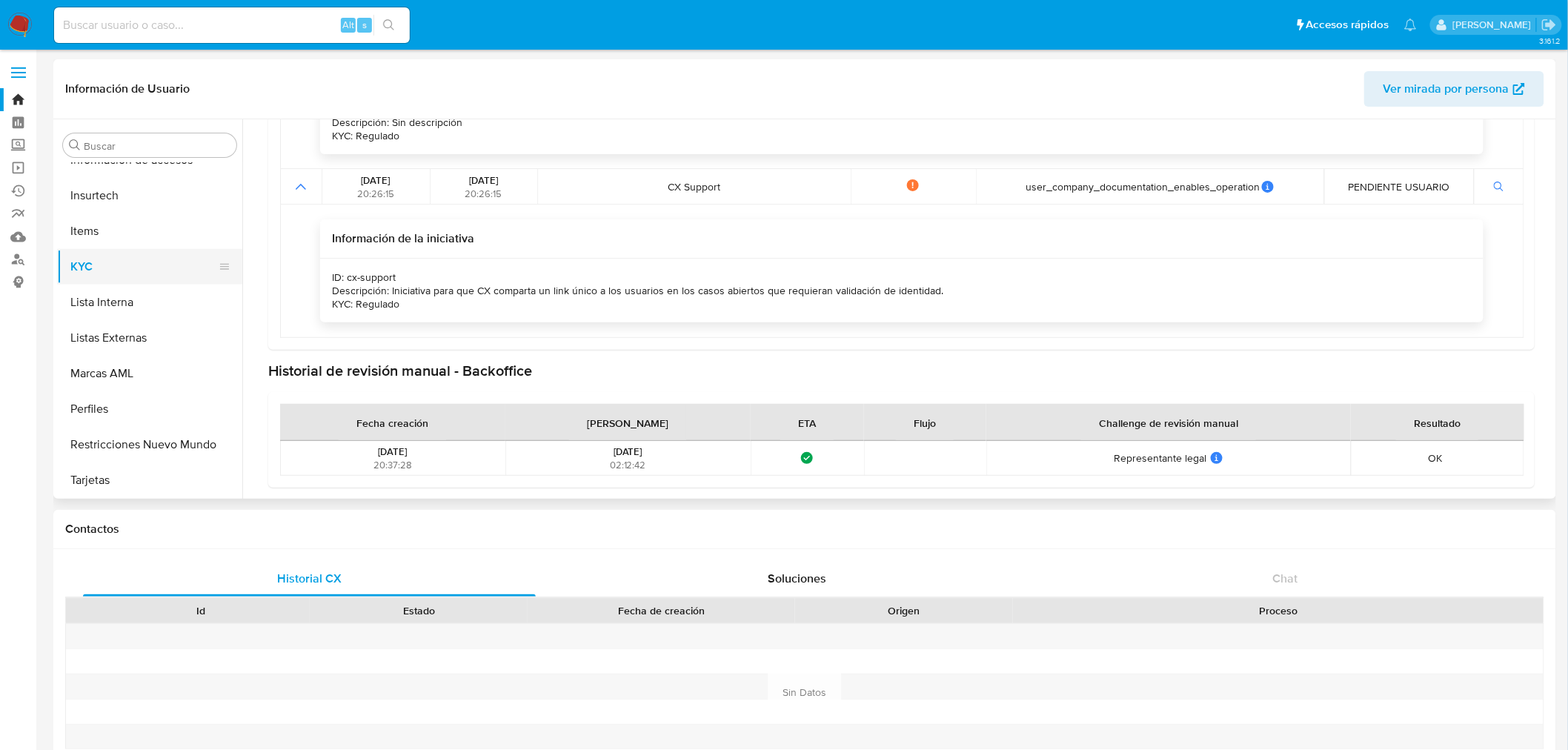
click at [76, 271] on button "KYC" at bounding box center [144, 267] width 173 height 36
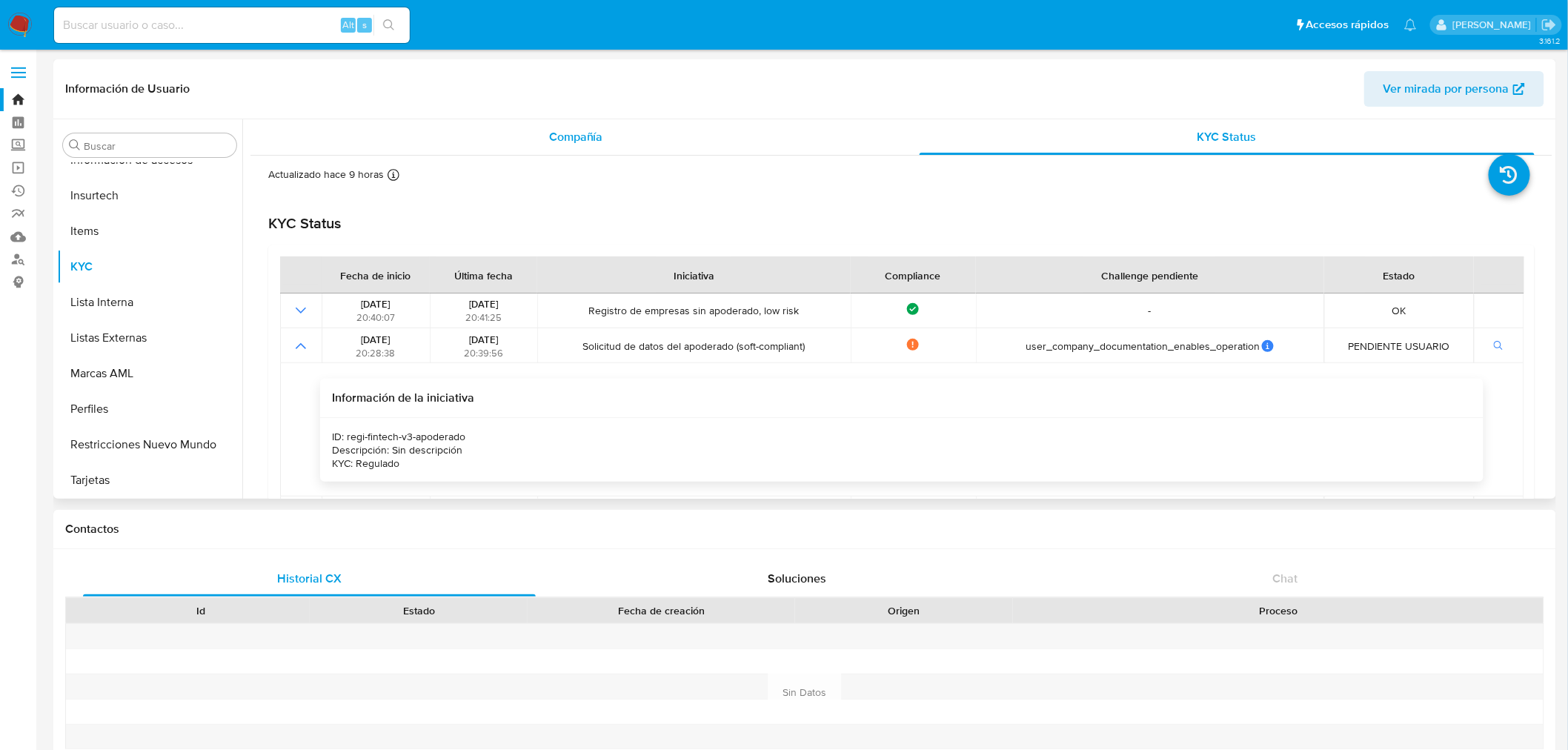
click at [572, 134] on span "Compañía" at bounding box center [576, 136] width 54 height 17
